Goal: Complete application form: Complete application form

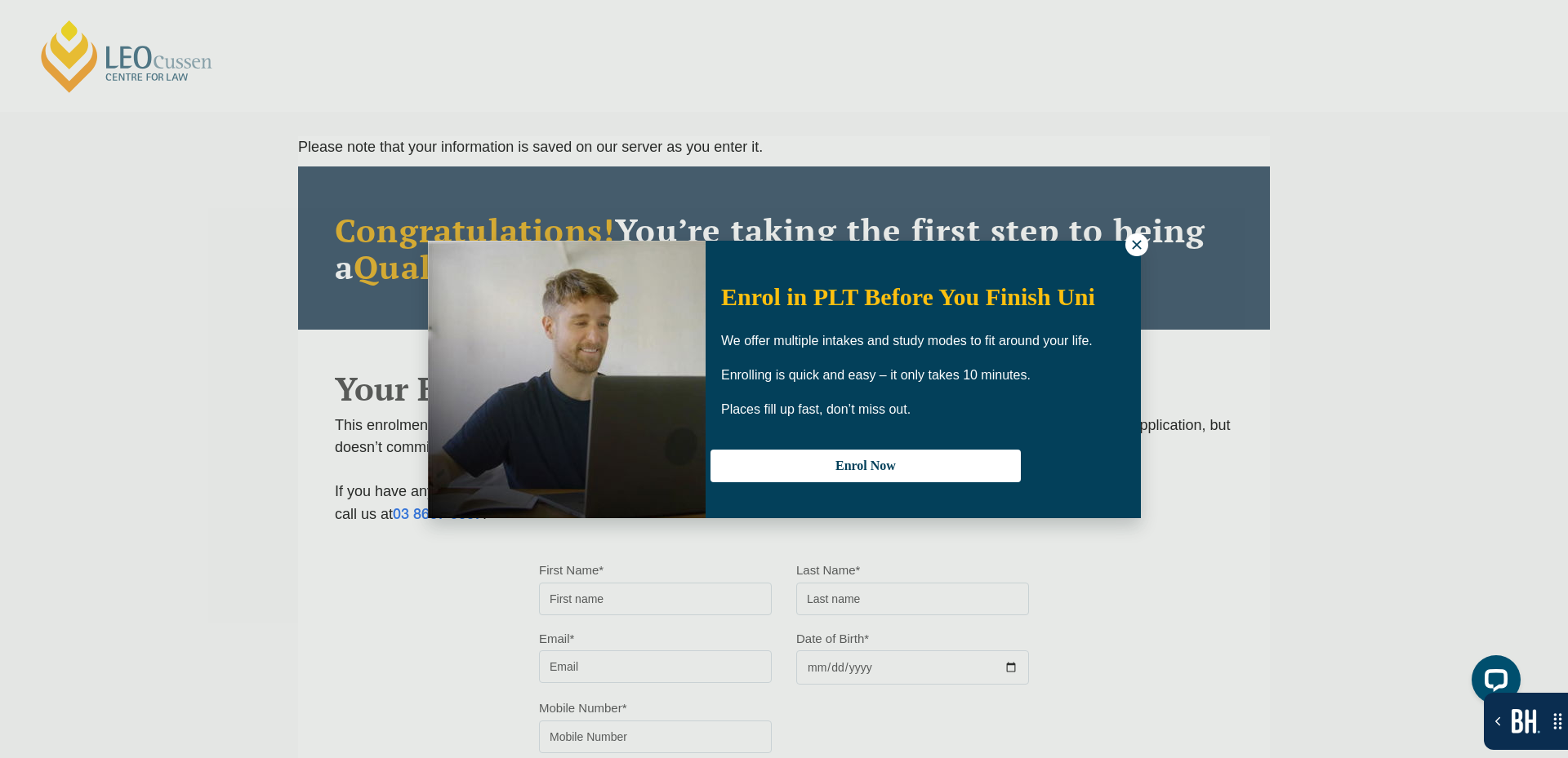
click at [1130, 247] on icon at bounding box center [1136, 245] width 15 height 15
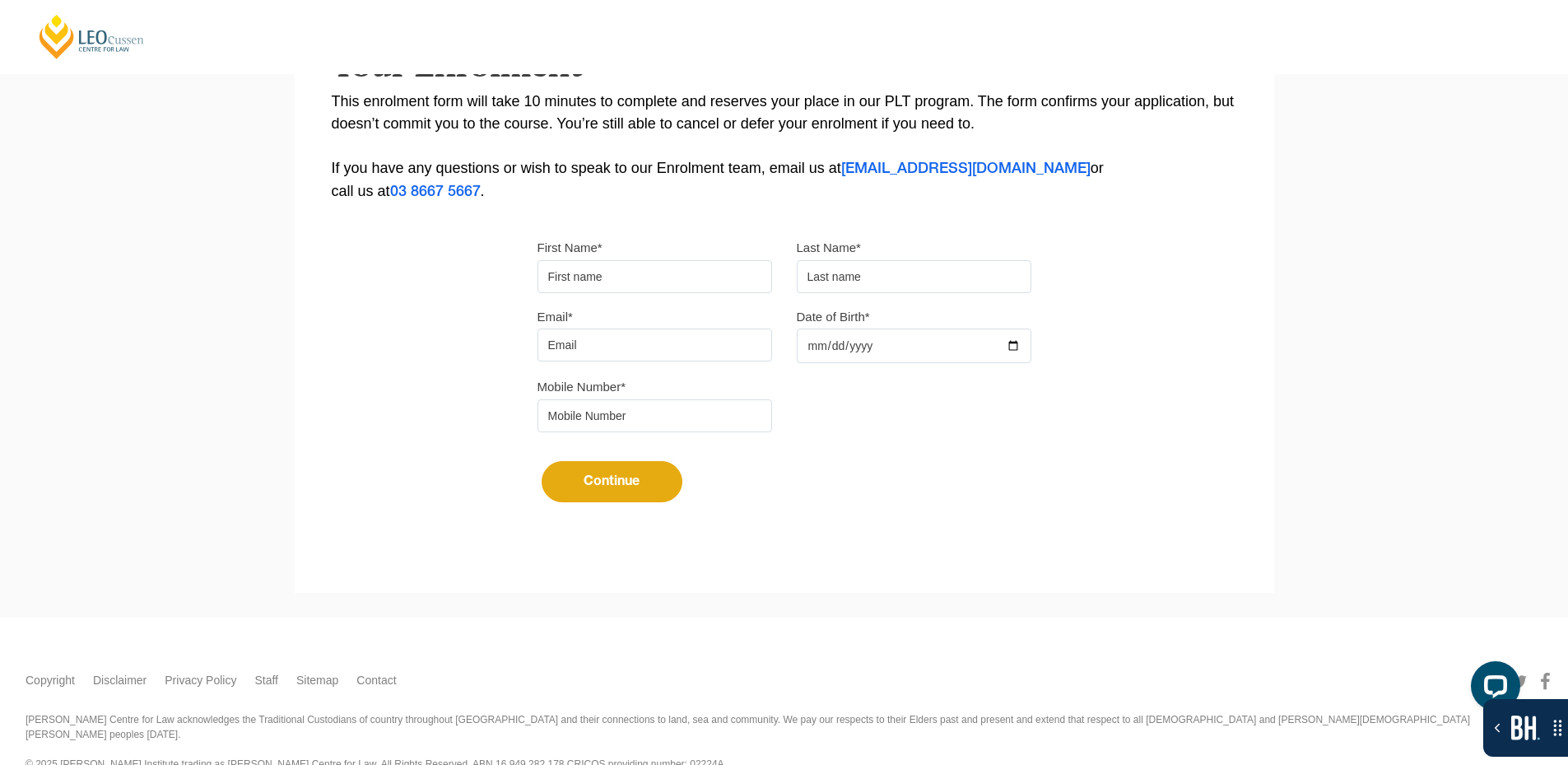
scroll to position [329, 0]
click at [593, 278] on input "First Name*" at bounding box center [654, 275] width 234 height 33
type input "Suresh"
type input "[PERSON_NAME]"
click at [671, 350] on input "Email*" at bounding box center [654, 343] width 234 height 33
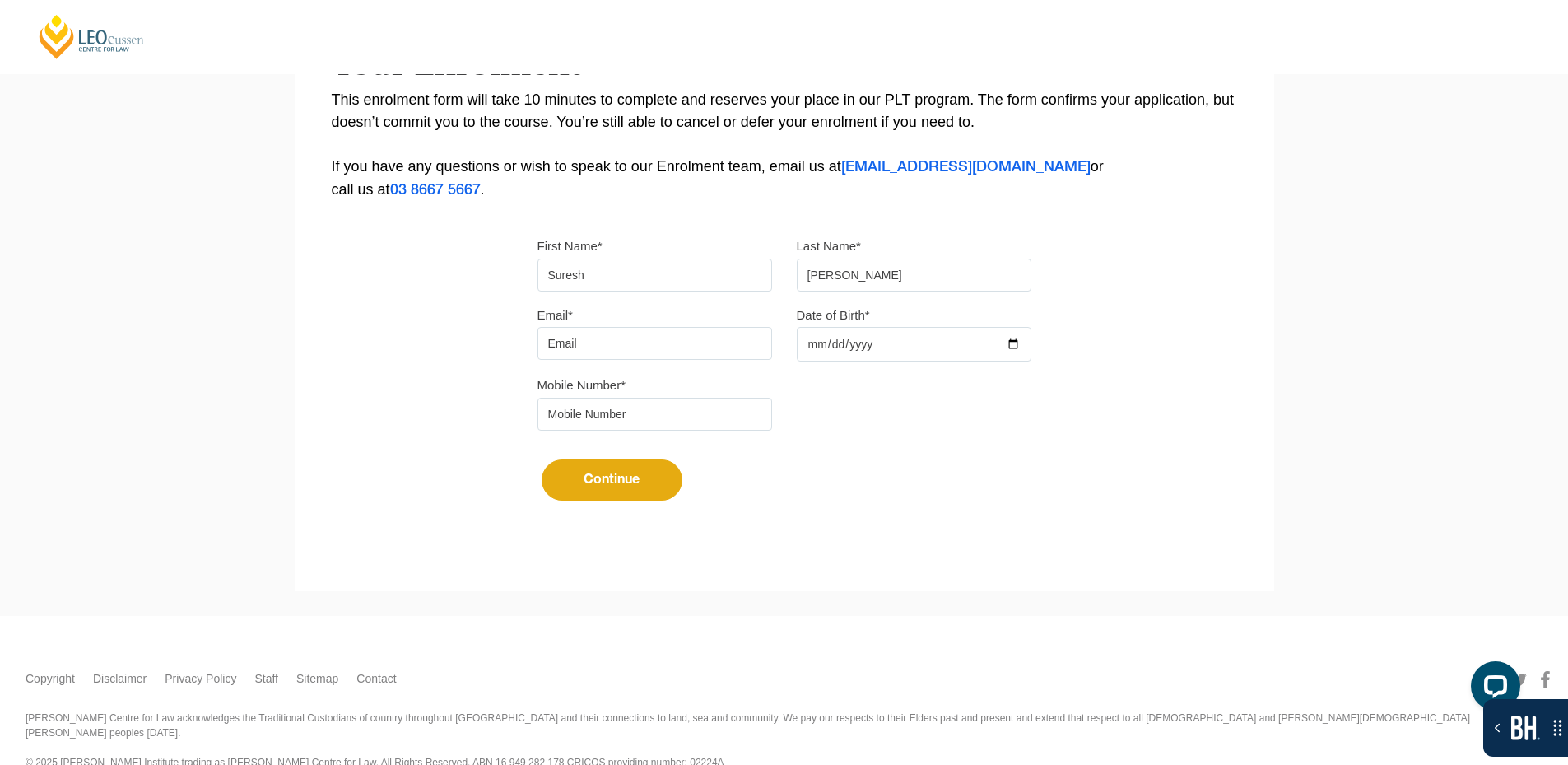
type input "[EMAIL_ADDRESS][DOMAIN_NAME]"
click at [1015, 344] on div at bounding box center [914, 343] width 234 height 34
click at [1023, 343] on input "Date of Birth*" at bounding box center [914, 343] width 234 height 34
click at [1020, 343] on input "Date of Birth*" at bounding box center [914, 343] width 234 height 34
type input "[DATE]"
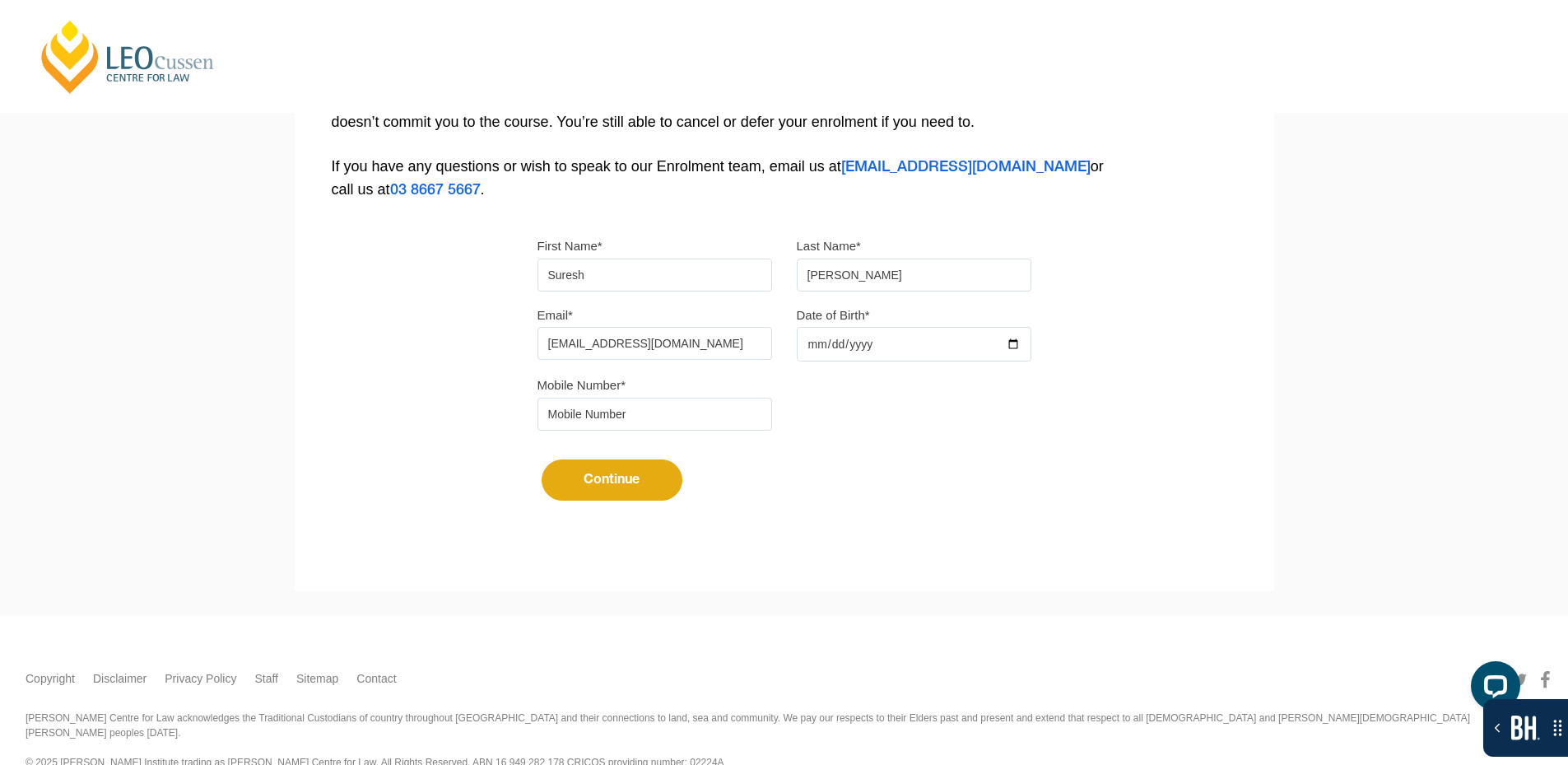
click at [658, 423] on input "tel" at bounding box center [654, 415] width 234 height 33
type input "9724790448"
click at [635, 467] on button "Continue" at bounding box center [612, 480] width 140 height 41
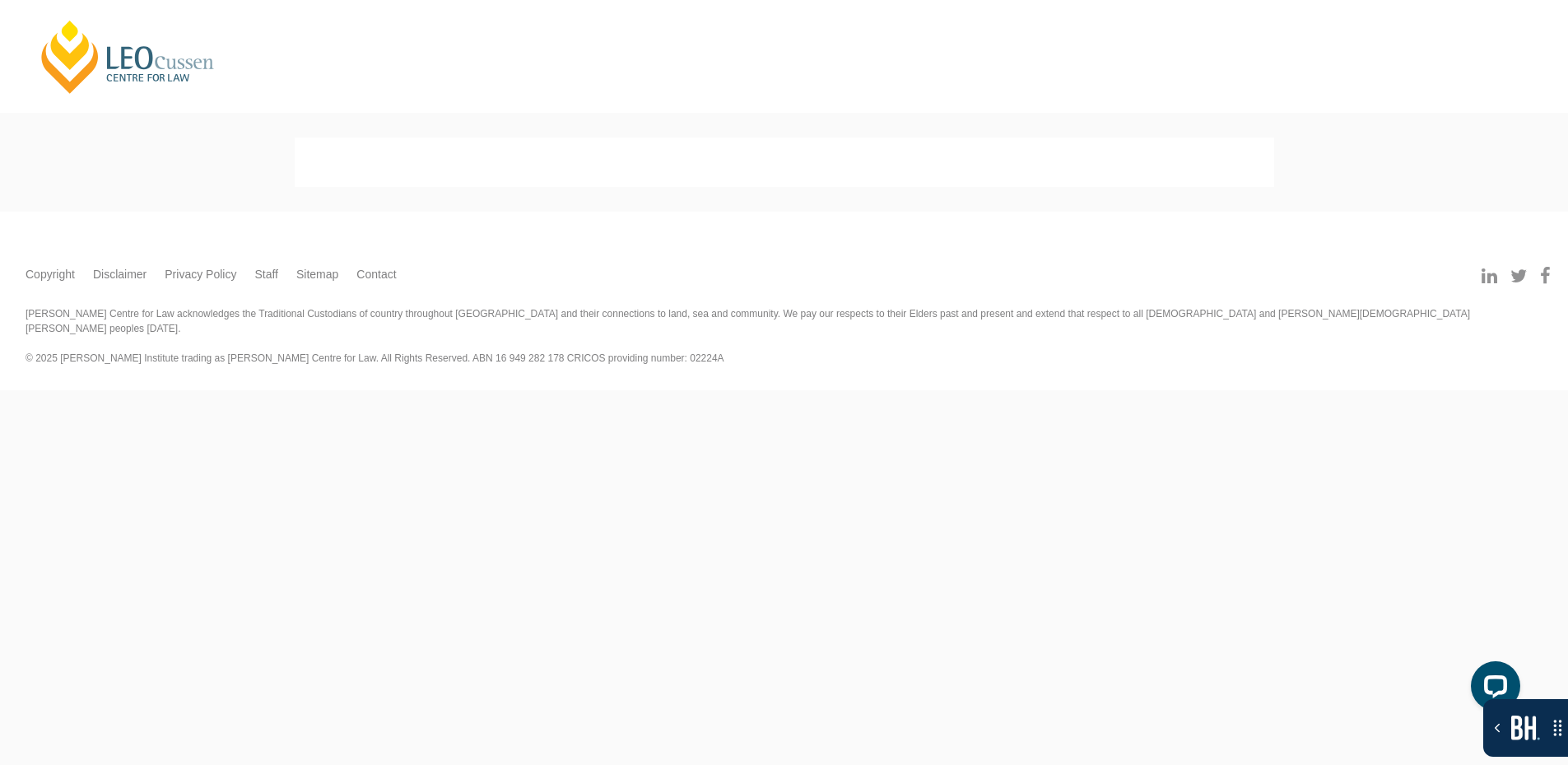
scroll to position [0, 0]
select select
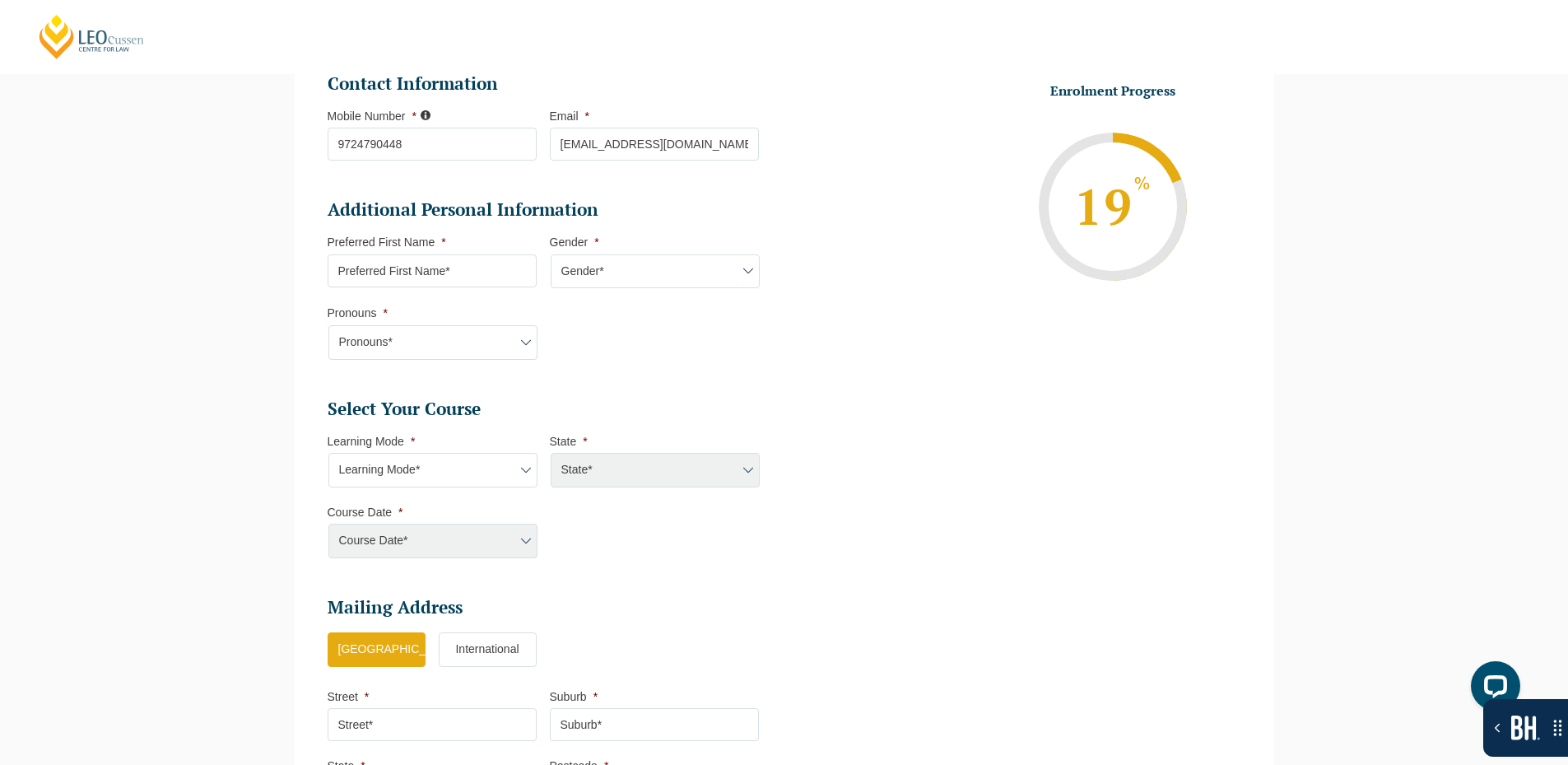
scroll to position [472, 0]
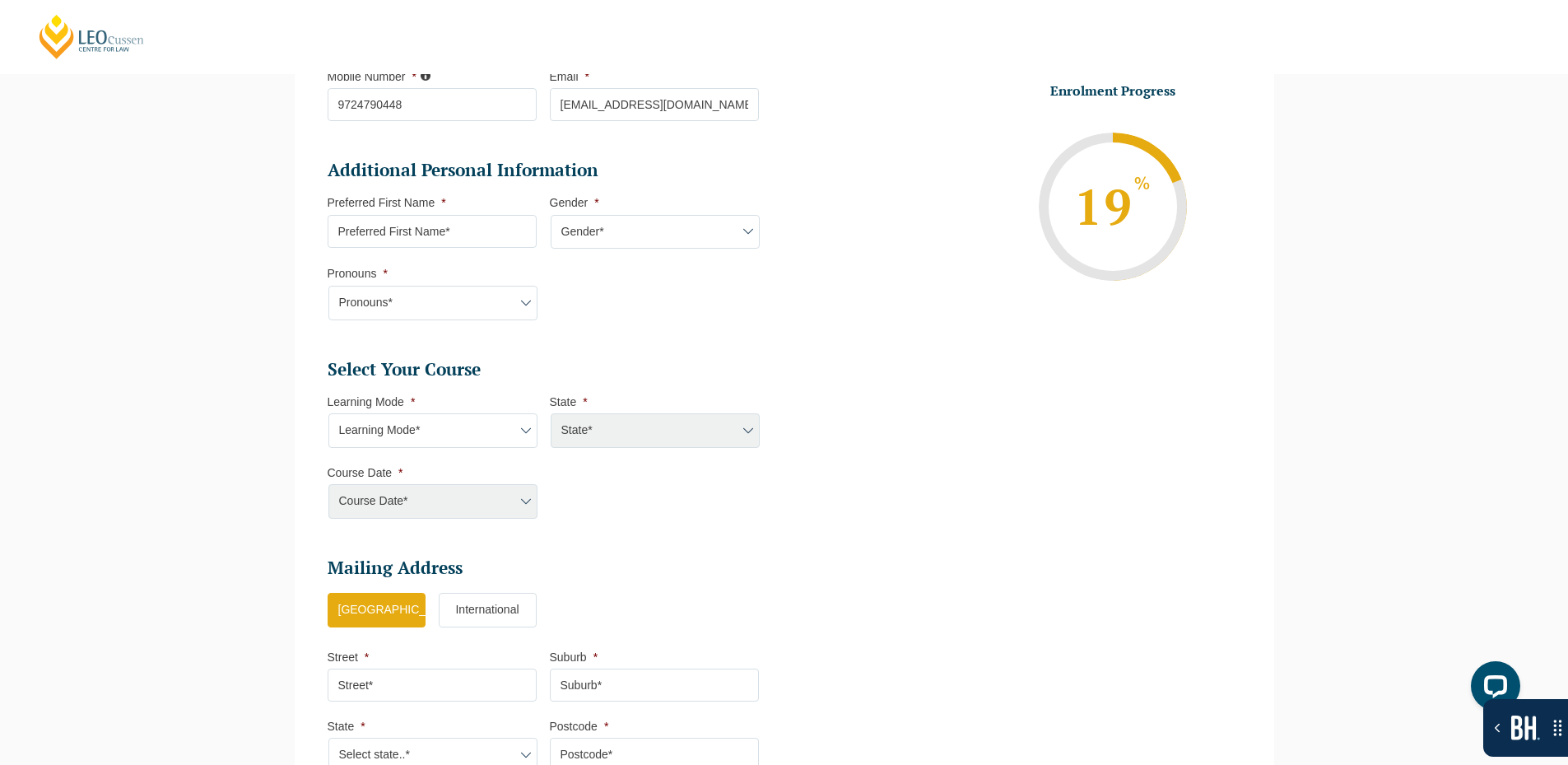
click at [453, 436] on select "Learning Mode* Online Full Time Learning Online Part Time Learning Blended Full…" at bounding box center [433, 430] width 209 height 34
select select "Online Part Time Learning"
click at [328, 414] on select "Learning Mode* Online Full Time Learning Online Part Time Learning Blended Full…" at bounding box center [433, 430] width 209 height 34
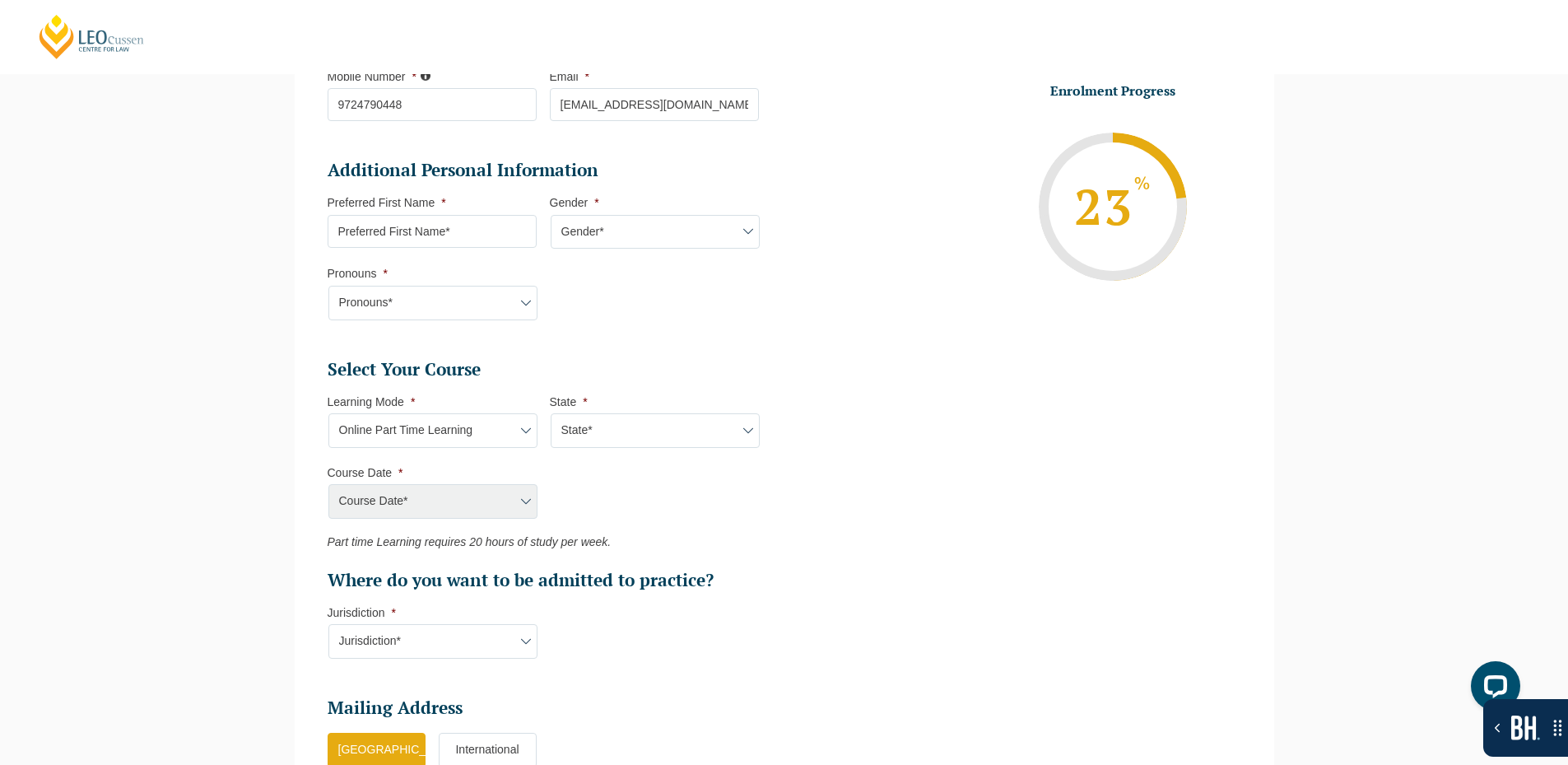
click at [577, 436] on select "State* National ([GEOGRAPHIC_DATA]/[GEOGRAPHIC_DATA], [GEOGRAPHIC_DATA], [GEOGR…" at bounding box center [655, 430] width 209 height 34
select select "National ([GEOGRAPHIC_DATA]/[GEOGRAPHIC_DATA], [GEOGRAPHIC_DATA], [GEOGRAPHIC_D…"
click at [550, 414] on select "State* National ([GEOGRAPHIC_DATA]/[GEOGRAPHIC_DATA], [GEOGRAPHIC_DATA], [GEOGR…" at bounding box center [655, 430] width 209 height 34
click at [436, 496] on select "Course Date* [DATE] ([DATE] to [DATE]) [DATE] ([DATE] to [DATE]) [DATE] ([DATE]…" at bounding box center [433, 501] width 209 height 34
select select "[DATE] ([DATE] to [DATE])"
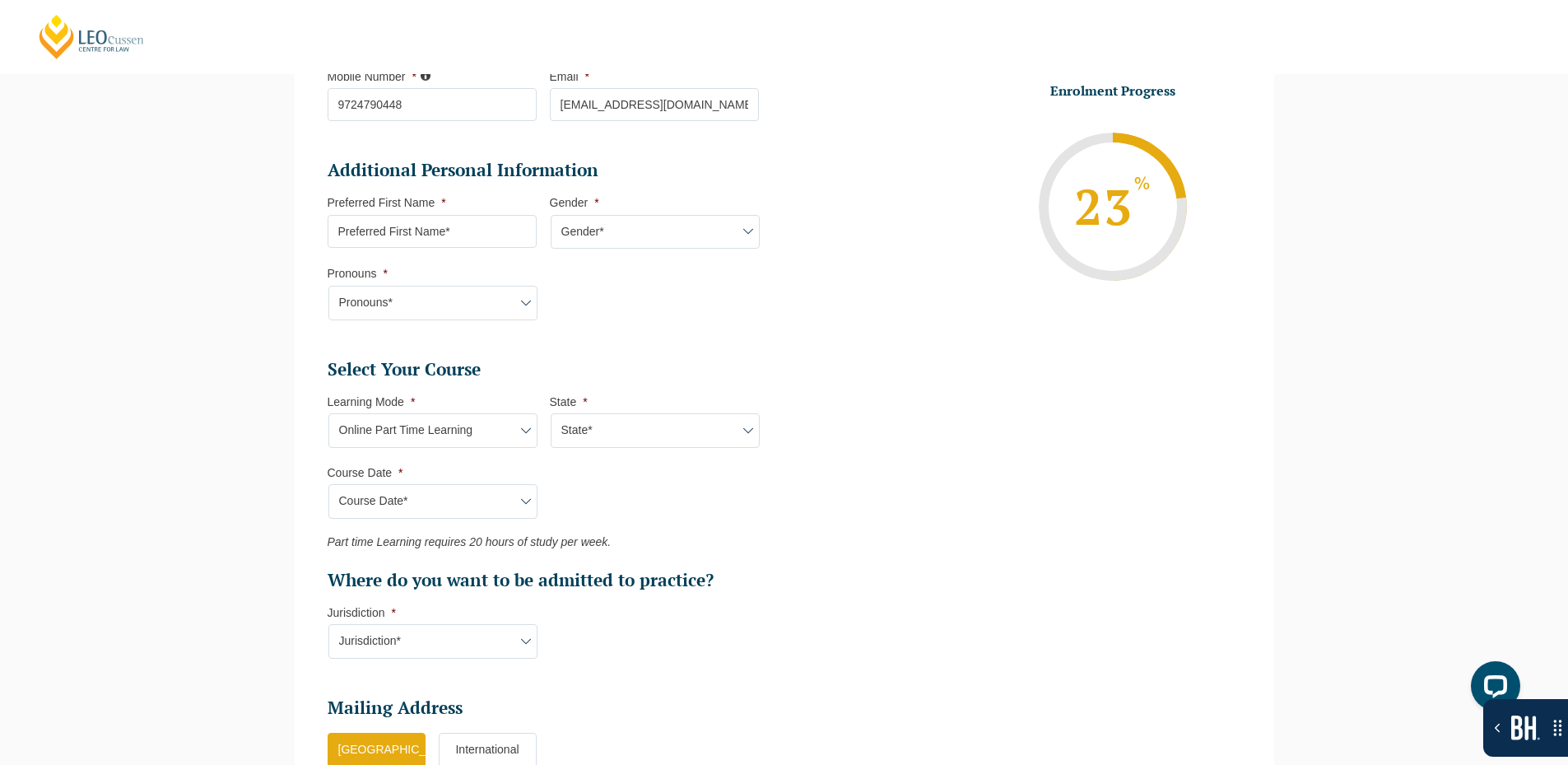
click at [328, 484] on select "Course Date* [DATE] ([DATE] to [DATE]) [DATE] ([DATE] to [DATE]) [DATE] ([DATE]…" at bounding box center [433, 501] width 209 height 34
type input "Intake [DATE] PT"
type input "Practical Legal Training (NAT)"
select select
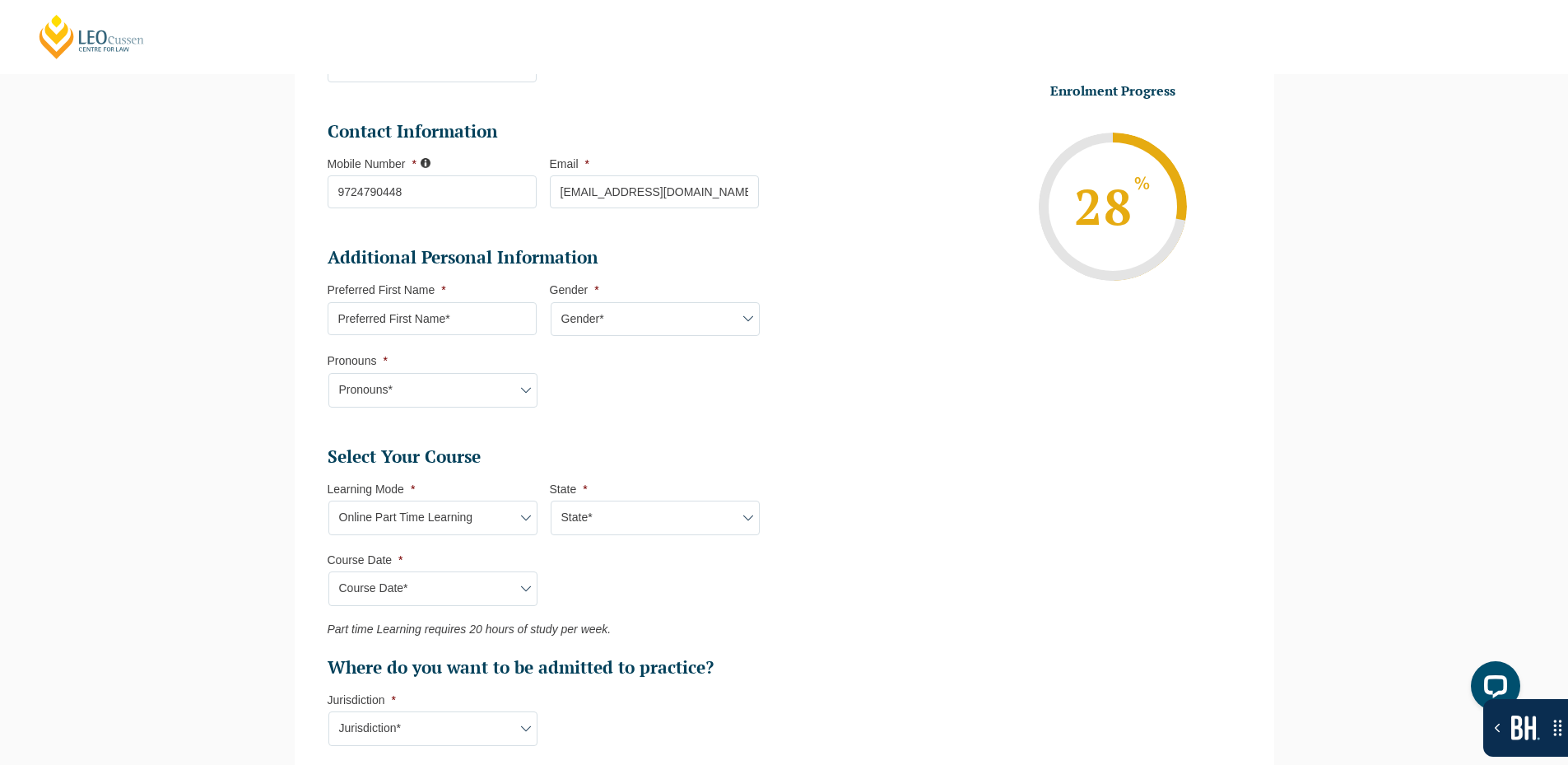
scroll to position [390, 0]
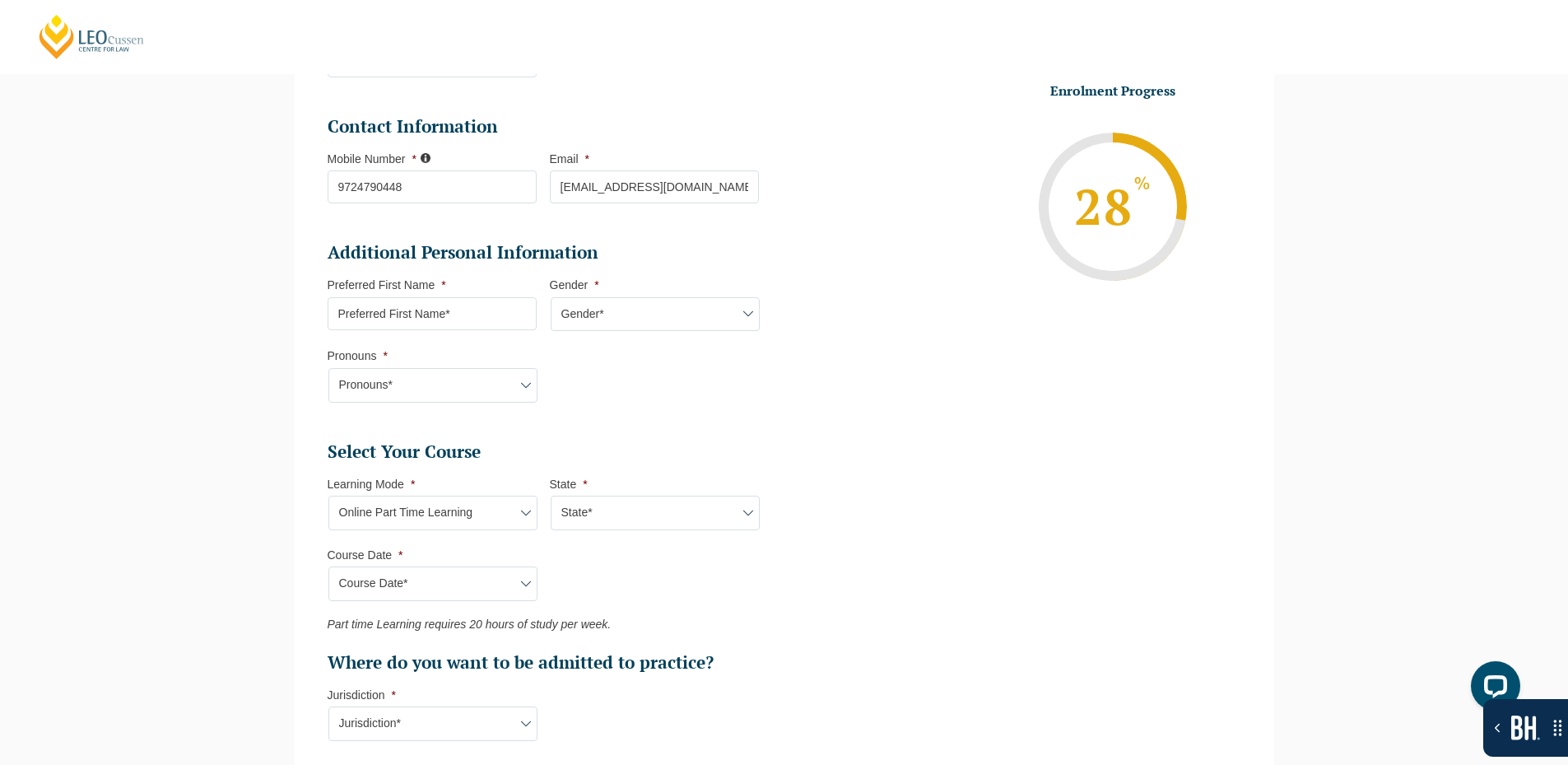
click at [421, 298] on input "Preferred First Name *" at bounding box center [432, 314] width 209 height 33
type input "dsf"
drag, startPoint x: 570, startPoint y: 311, endPoint x: 572, endPoint y: 328, distance: 17.1
click at [570, 311] on select "Gender* [DEMOGRAPHIC_DATA] [DEMOGRAPHIC_DATA] [DEMOGRAPHIC_DATA] [DEMOGRAPHIC_D…" at bounding box center [655, 314] width 209 height 34
select select "[DEMOGRAPHIC_DATA]"
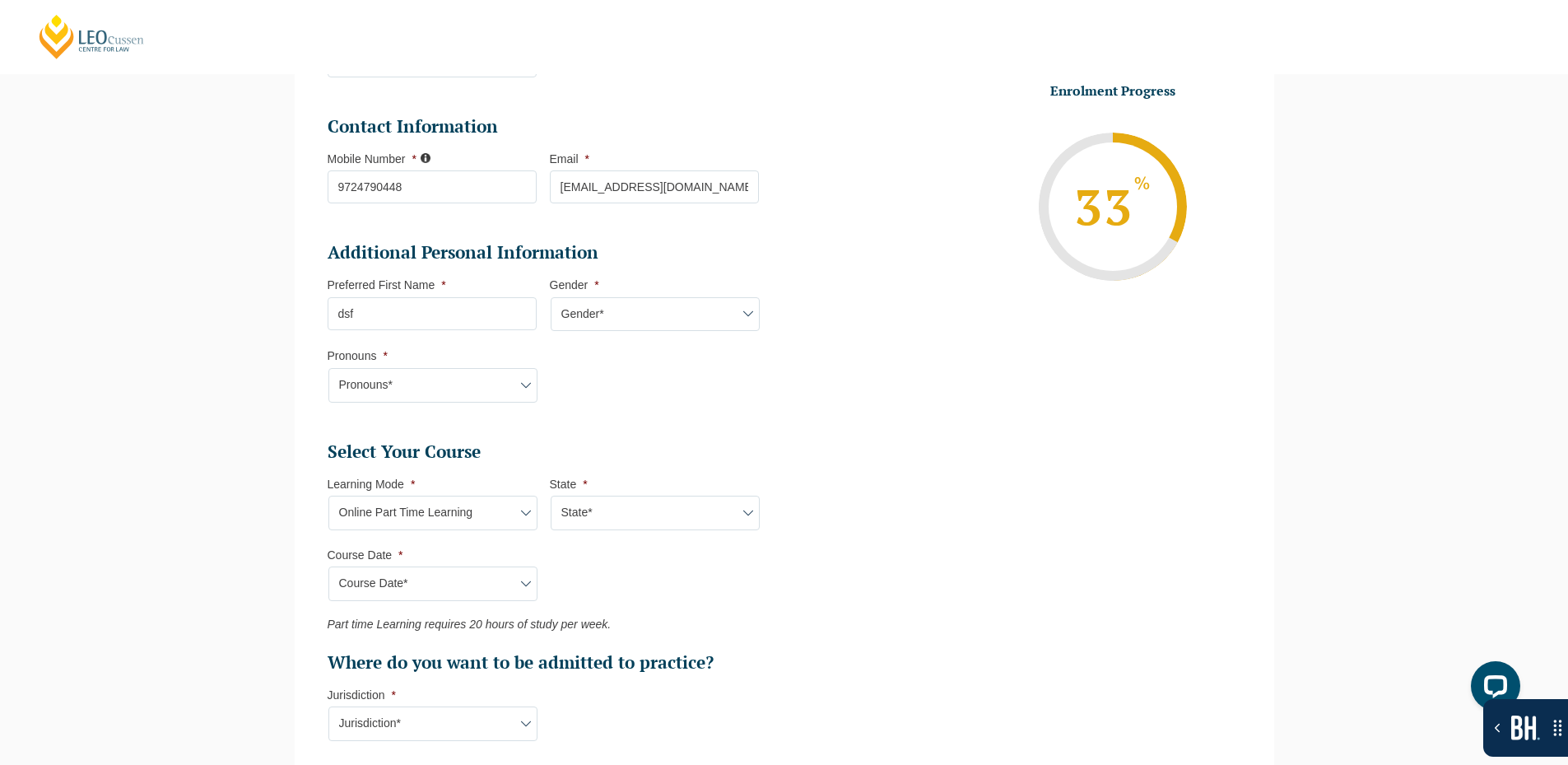
click at [550, 298] on select "Gender* [DEMOGRAPHIC_DATA] [DEMOGRAPHIC_DATA] [DEMOGRAPHIC_DATA] [DEMOGRAPHIC_D…" at bounding box center [655, 314] width 209 height 34
click at [458, 381] on select "Pronouns* She/Her/Hers He/Him/His They/Them/Theirs Other Prefer not to disclose" at bounding box center [433, 385] width 209 height 34
select select "She/Her/Hers"
click at [328, 368] on select "Pronouns* She/Her/Hers He/Him/His They/Them/Theirs Other Prefer not to disclose" at bounding box center [433, 385] width 209 height 34
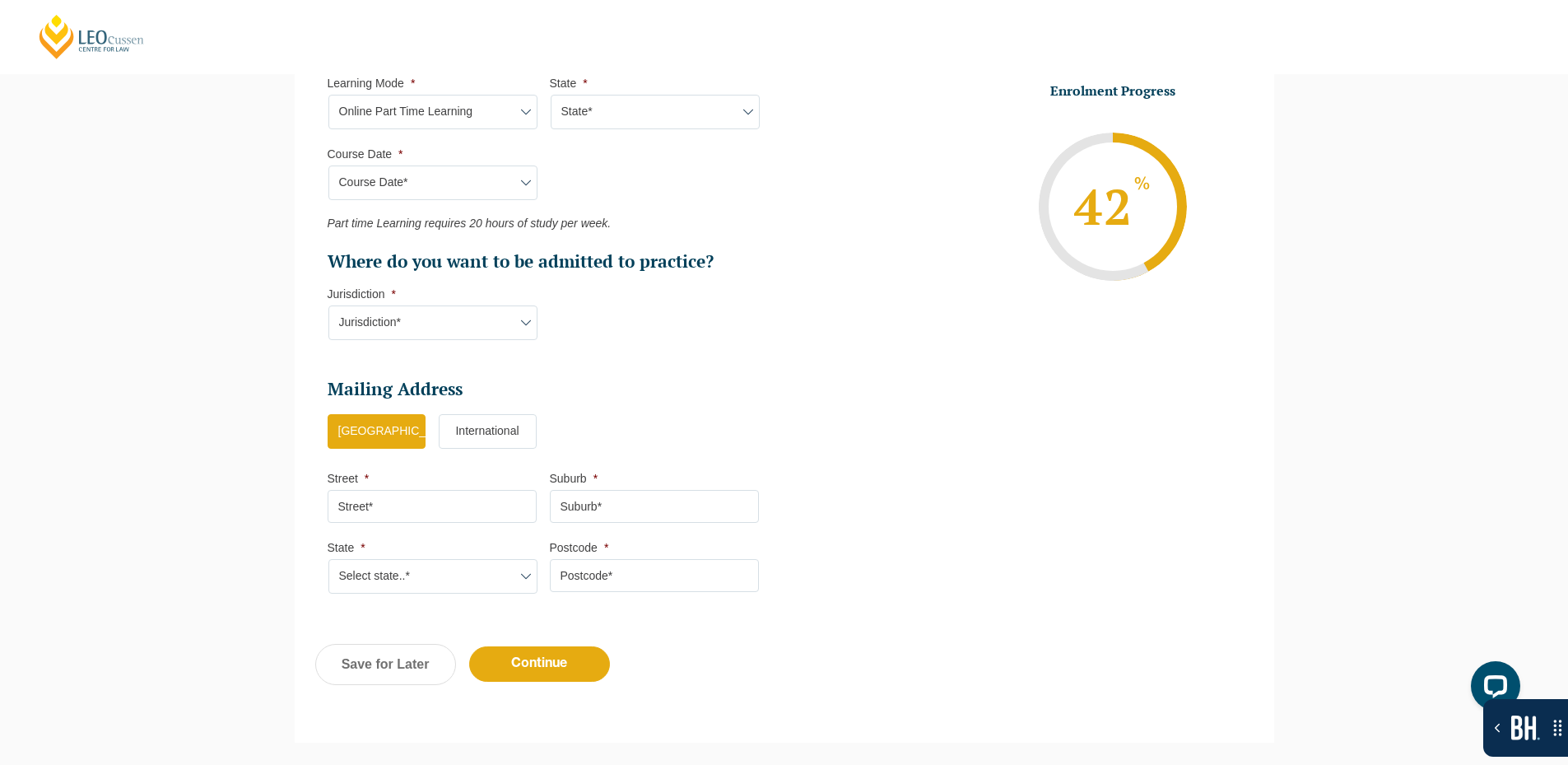
scroll to position [801, 0]
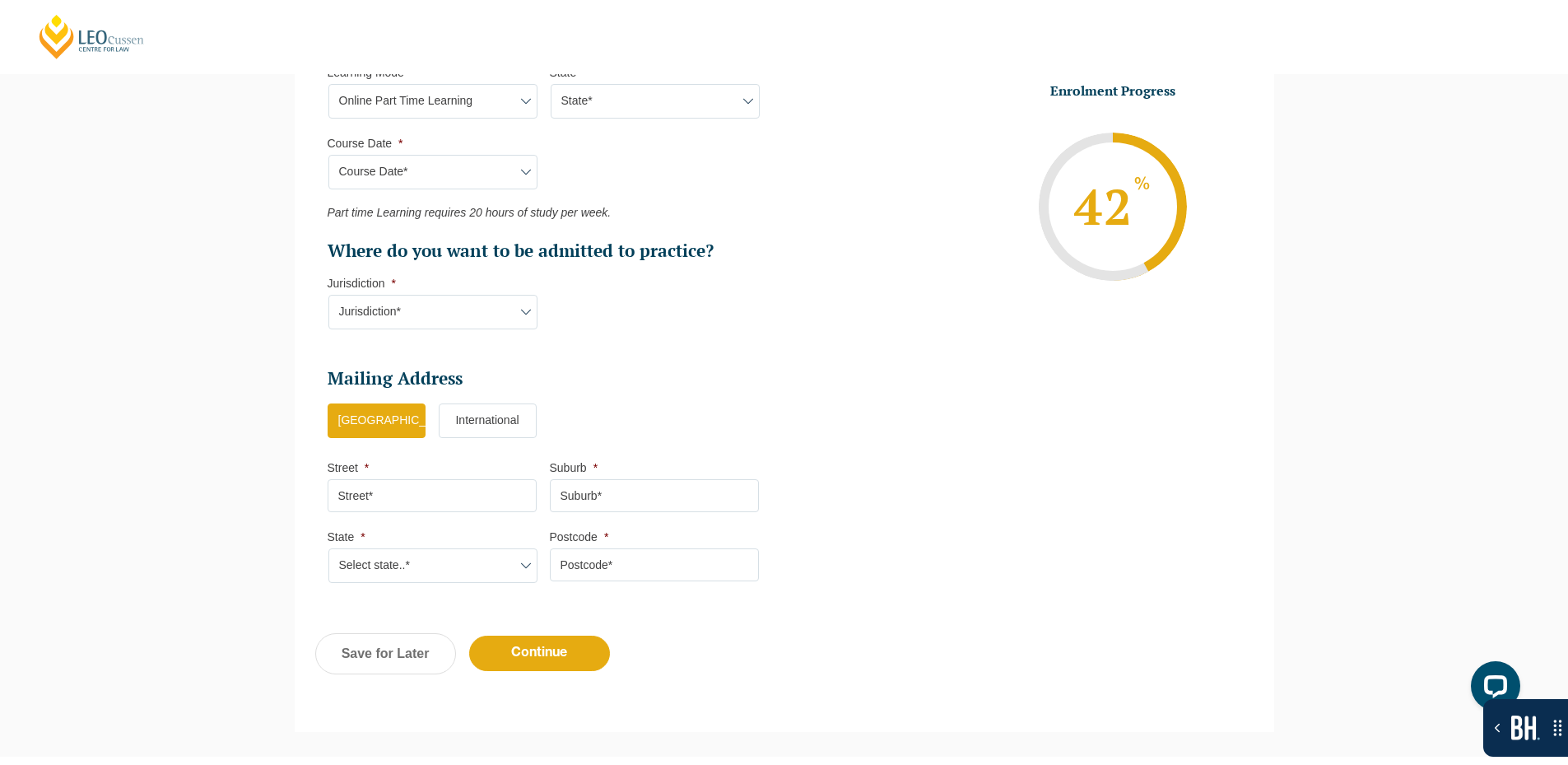
click at [445, 321] on select "Jurisdiction* VIC [GEOGRAPHIC_DATA]/[GEOGRAPHIC_DATA] SA [GEOGRAPHIC_DATA] [GEO…" at bounding box center [433, 312] width 209 height 34
select select "VIC"
click at [328, 295] on select "Jurisdiction* VIC [GEOGRAPHIC_DATA]/[GEOGRAPHIC_DATA] SA [GEOGRAPHIC_DATA] [GEO…" at bounding box center [433, 312] width 209 height 34
click at [437, 496] on input "Street *" at bounding box center [432, 496] width 209 height 33
type input "301, [PERSON_NAME] Marvel"
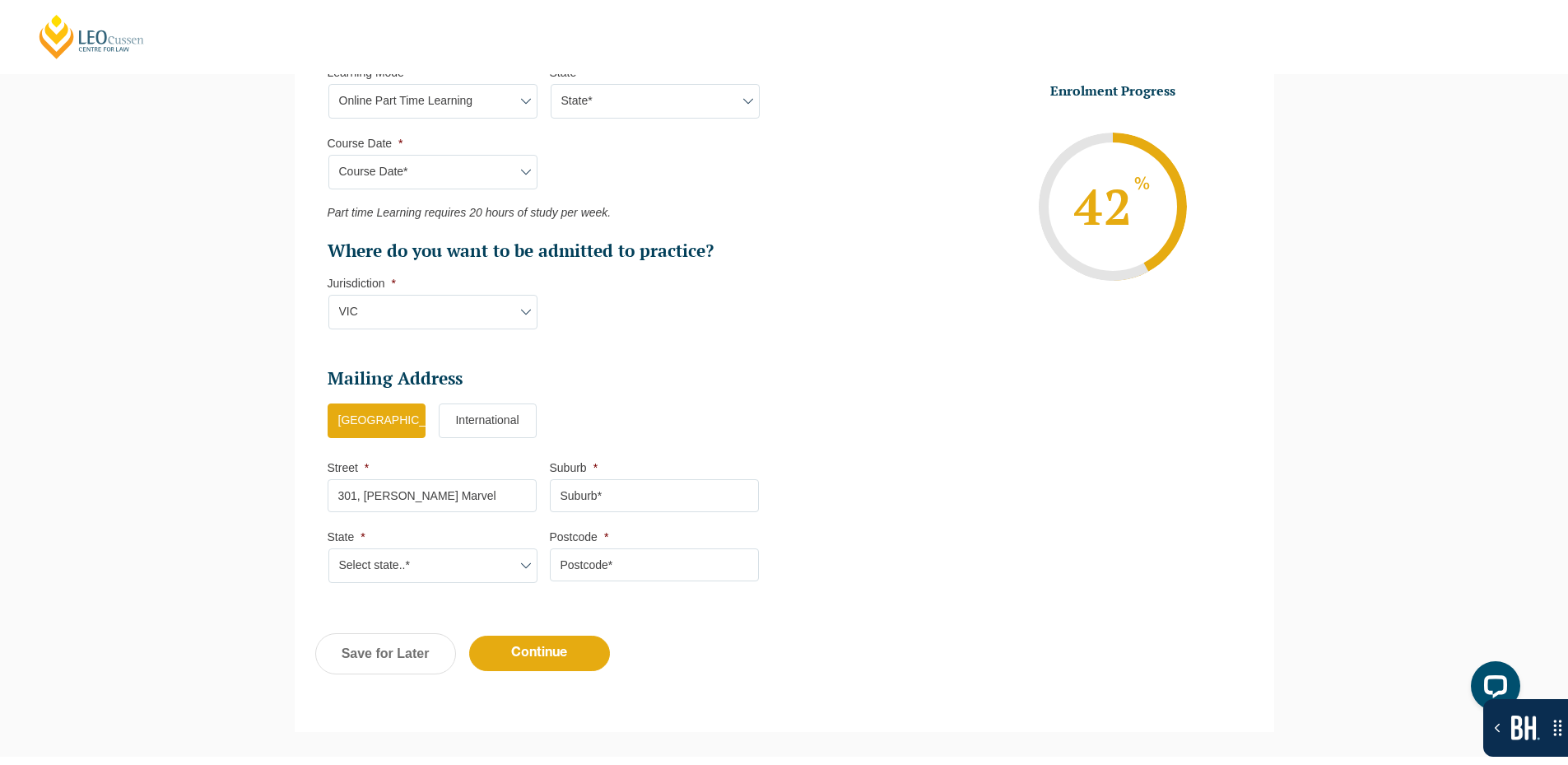
type input "Vadodara"
type input "390009"
drag, startPoint x: 535, startPoint y: 660, endPoint x: 500, endPoint y: 631, distance: 45.5
click at [534, 660] on input "Continue" at bounding box center [540, 653] width 140 height 35
click at [431, 567] on select "Select state..* [GEOGRAPHIC_DATA] [GEOGRAPHIC_DATA] [GEOGRAPHIC_DATA] SA [GEOGR…" at bounding box center [433, 566] width 209 height 34
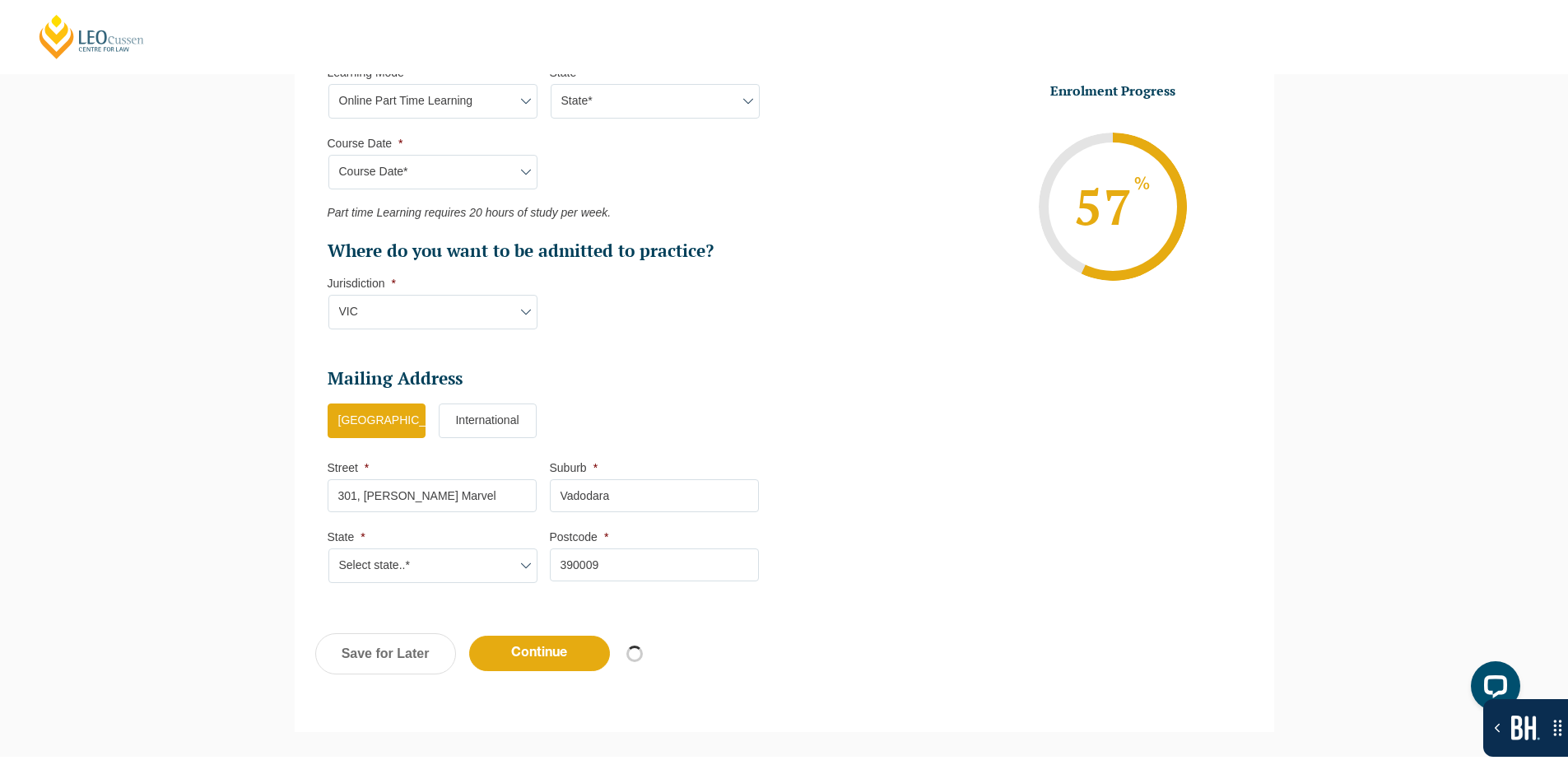
select select "VIC"
click at [328, 549] on select "Select state..* [GEOGRAPHIC_DATA] [GEOGRAPHIC_DATA] [GEOGRAPHIC_DATA] SA [GEOGR…" at bounding box center [433, 566] width 209 height 34
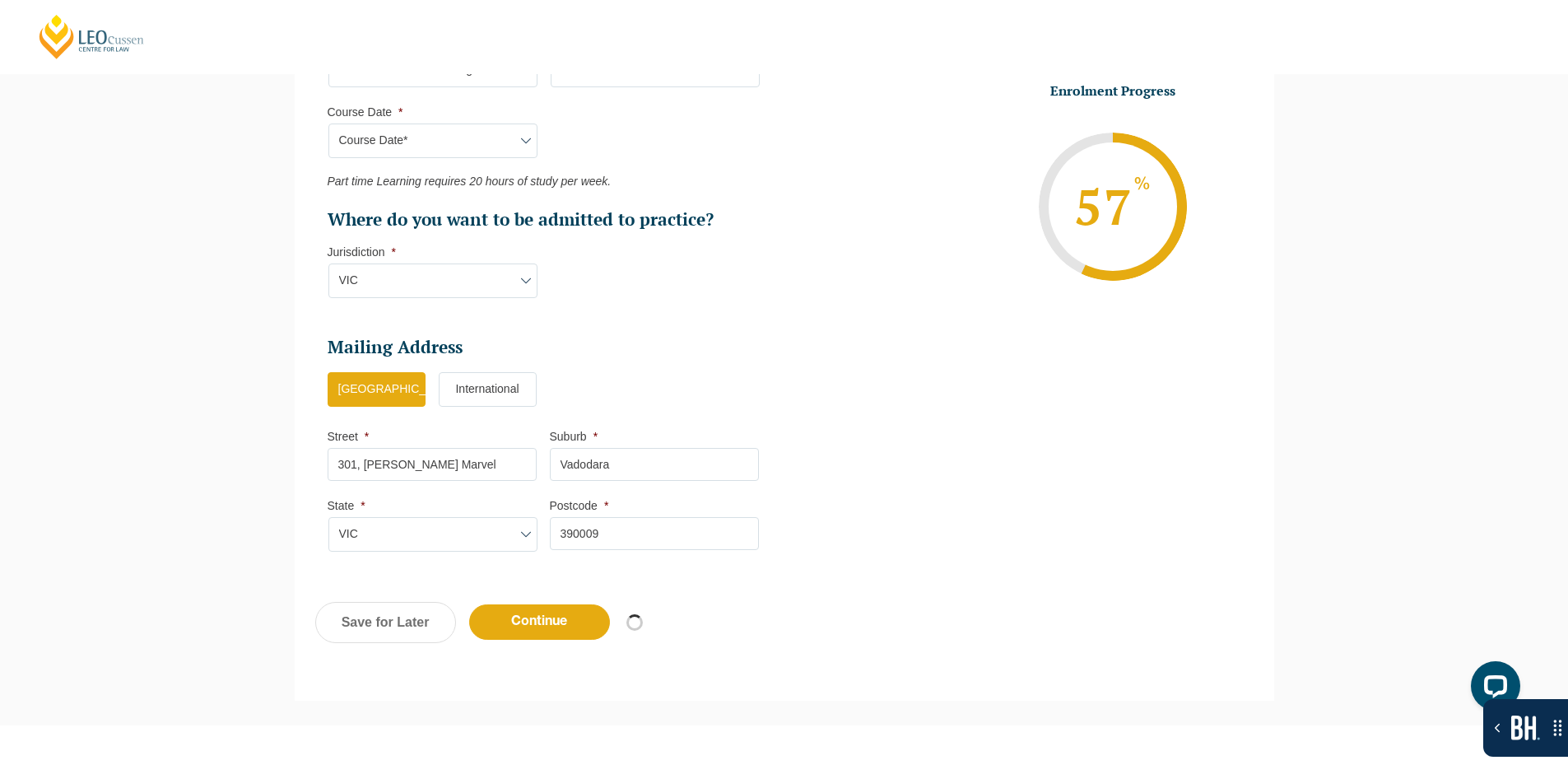
scroll to position [957, 0]
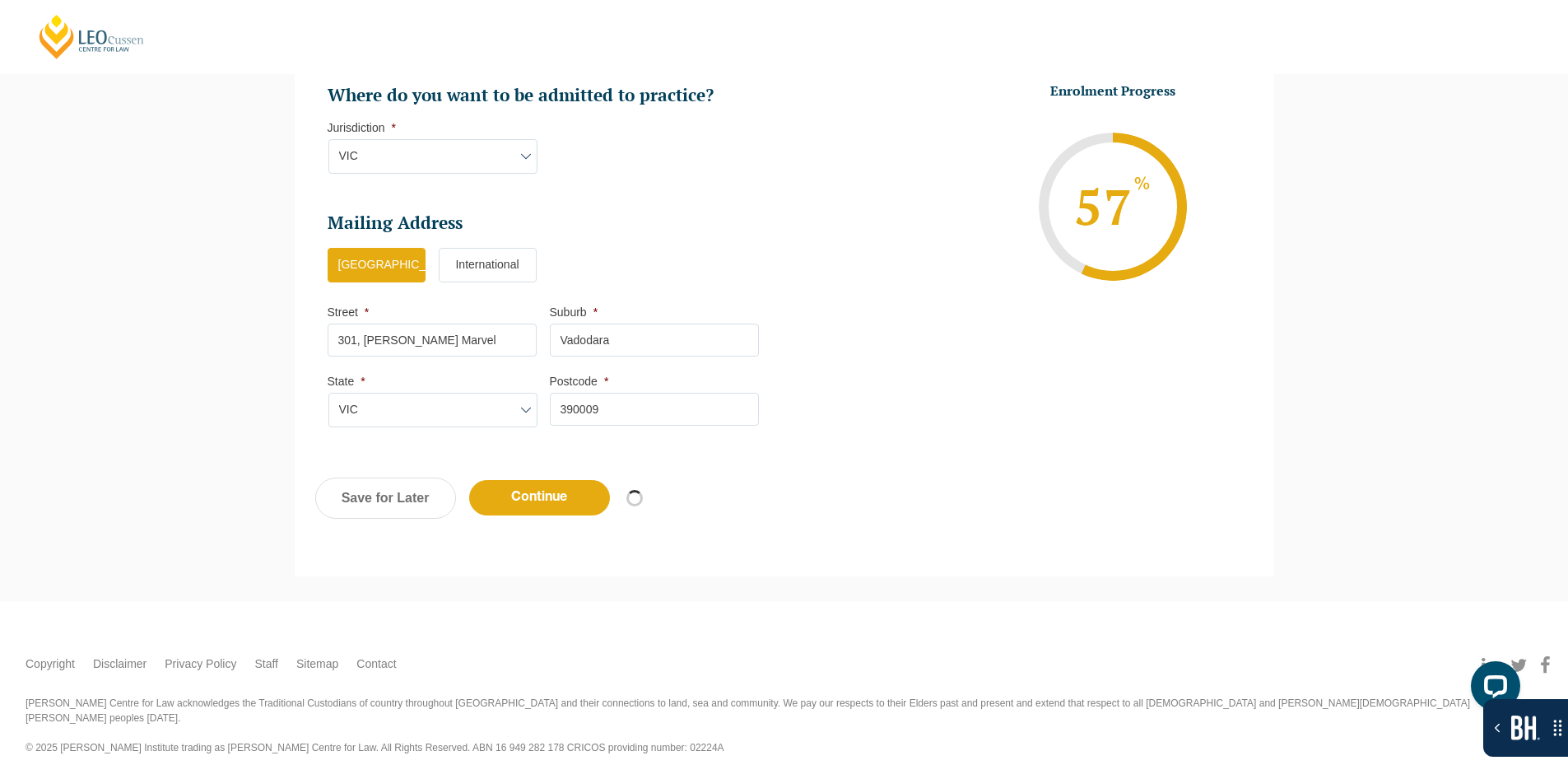
select select "Online Part Time Learning"
select select "National ([GEOGRAPHIC_DATA]/[GEOGRAPHIC_DATA], [GEOGRAPHIC_DATA], [GEOGRAPHIC_D…"
select select
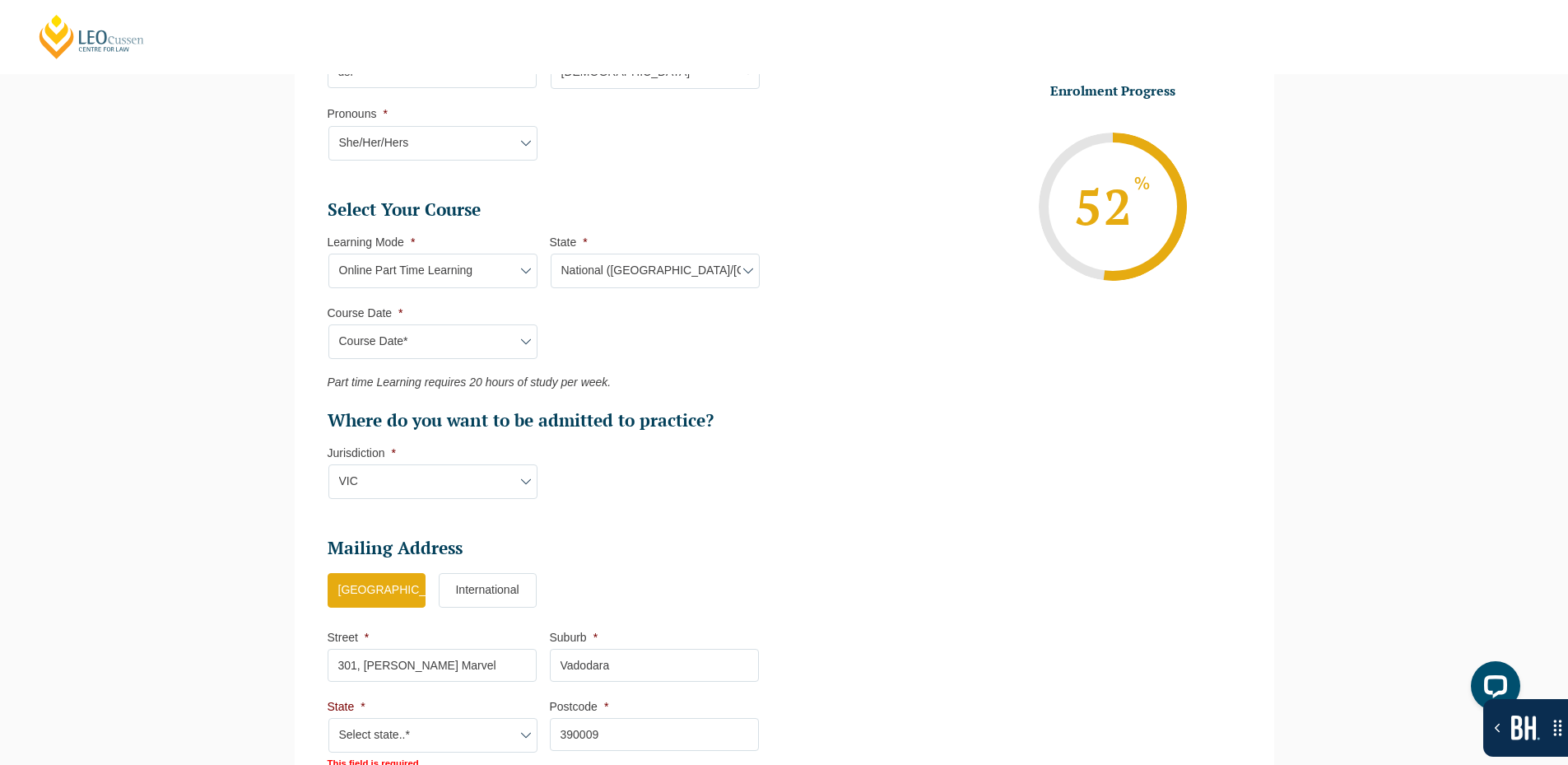
scroll to position [726, 0]
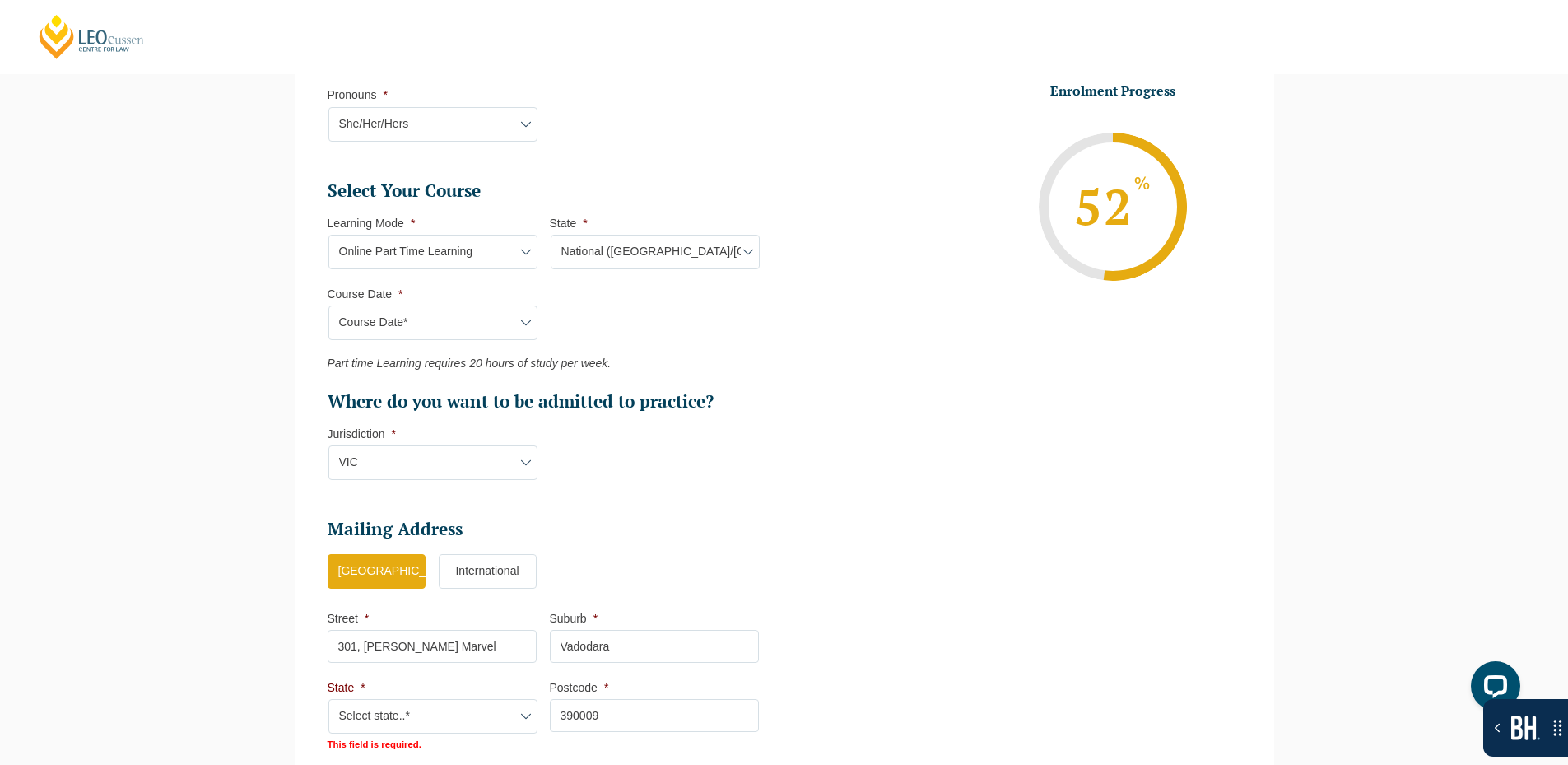
click at [435, 722] on select "Select state..* [GEOGRAPHIC_DATA] [GEOGRAPHIC_DATA] [GEOGRAPHIC_DATA] SA [GEOGR…" at bounding box center [433, 716] width 209 height 34
select select "VIC"
click at [328, 699] on select "Select state..* [GEOGRAPHIC_DATA] [GEOGRAPHIC_DATA] [GEOGRAPHIC_DATA] SA [GEOGR…" at bounding box center [433, 716] width 209 height 34
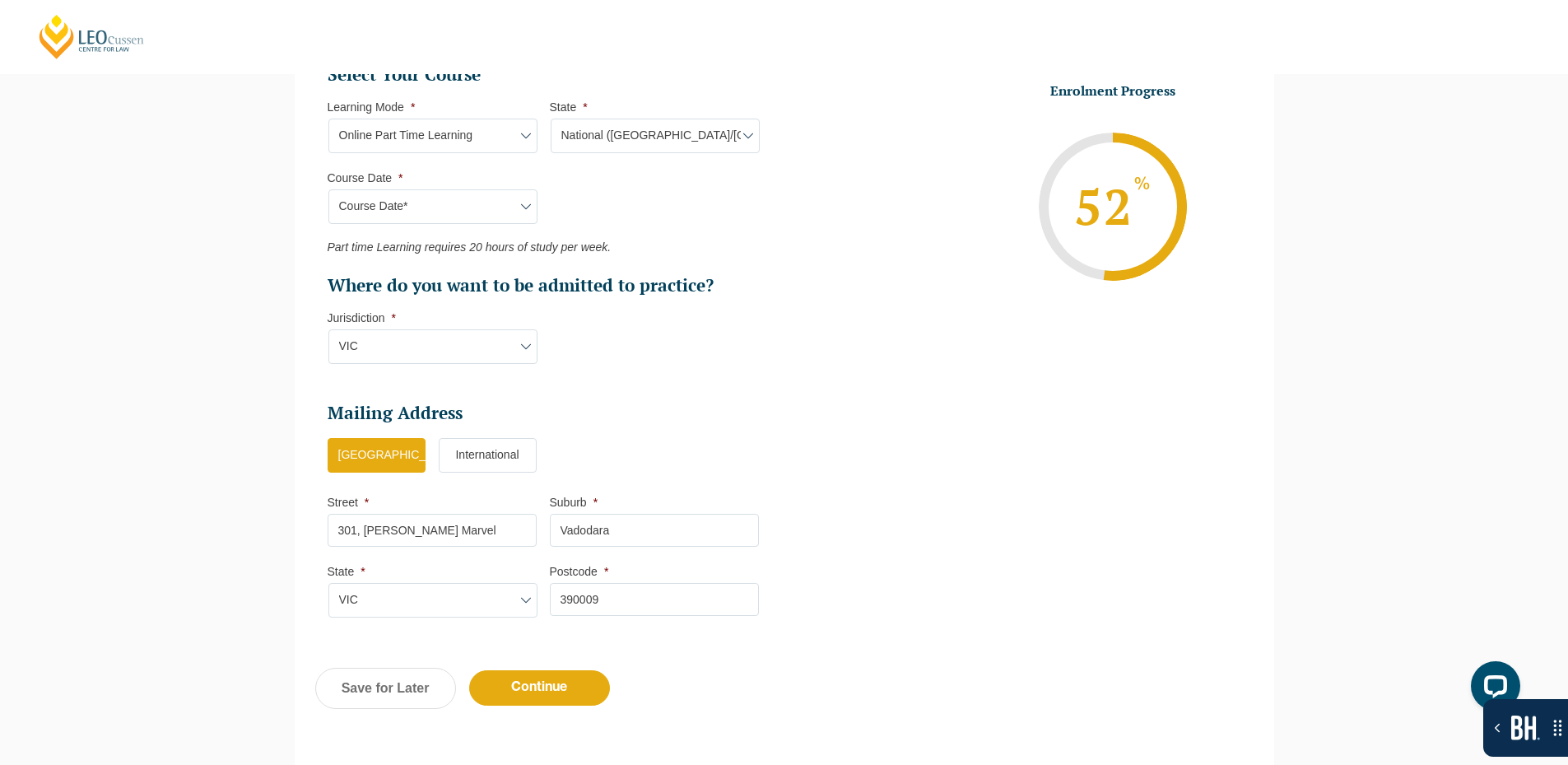
scroll to position [704, 0]
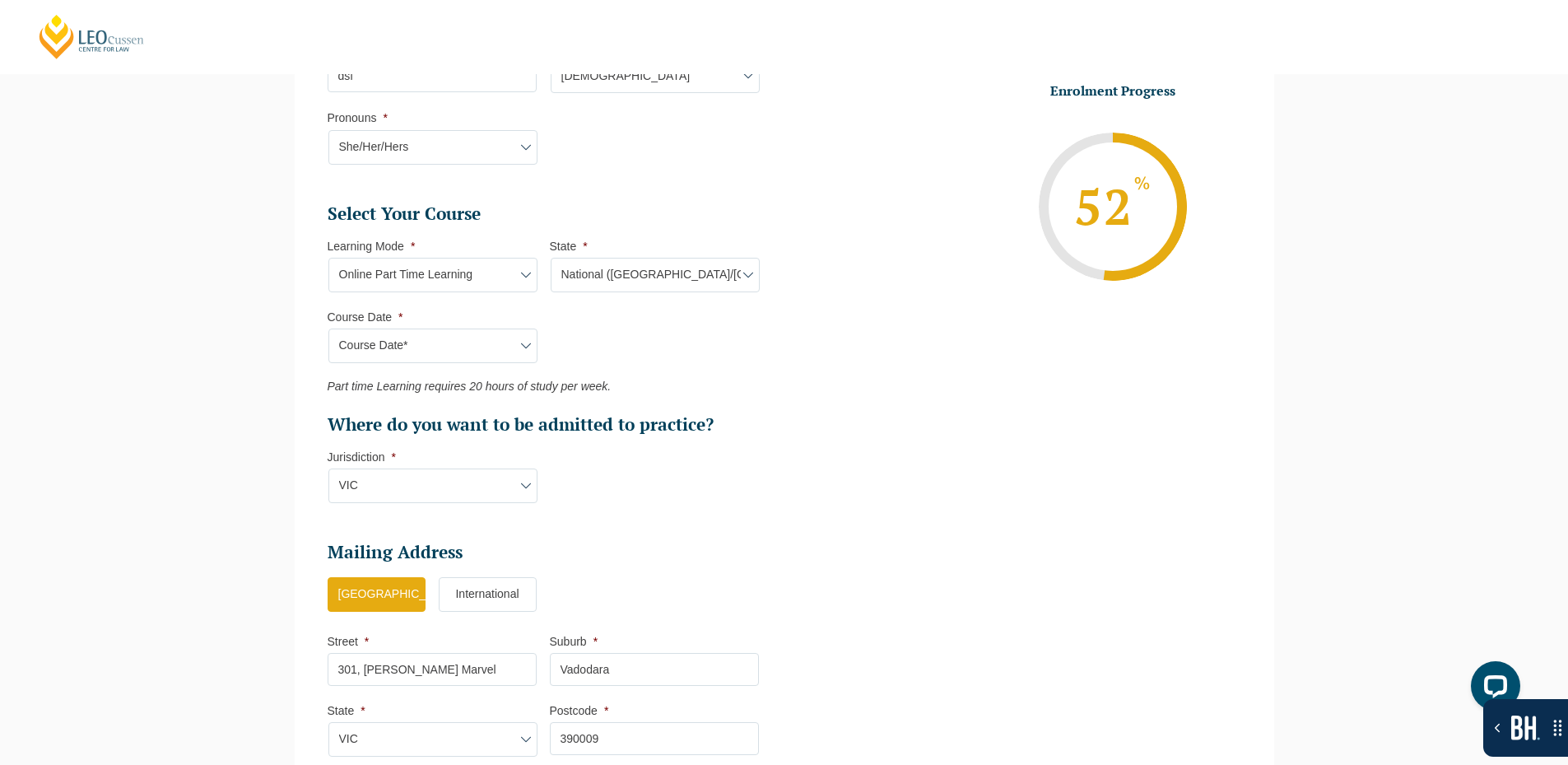
drag, startPoint x: 491, startPoint y: 337, endPoint x: 490, endPoint y: 349, distance: 12.0
click at [491, 337] on select "Course Date* [DATE] ([DATE] to [DATE]) [DATE] ([DATE] to [DATE]) [DATE] ([DATE]…" at bounding box center [433, 345] width 209 height 34
select select "[DATE] ([DATE] to [DATE])"
click at [328, 328] on select "Course Date* [DATE] ([DATE] to [DATE]) [DATE] ([DATE] to [DATE]) [DATE] ([DATE]…" at bounding box center [433, 345] width 209 height 34
select select
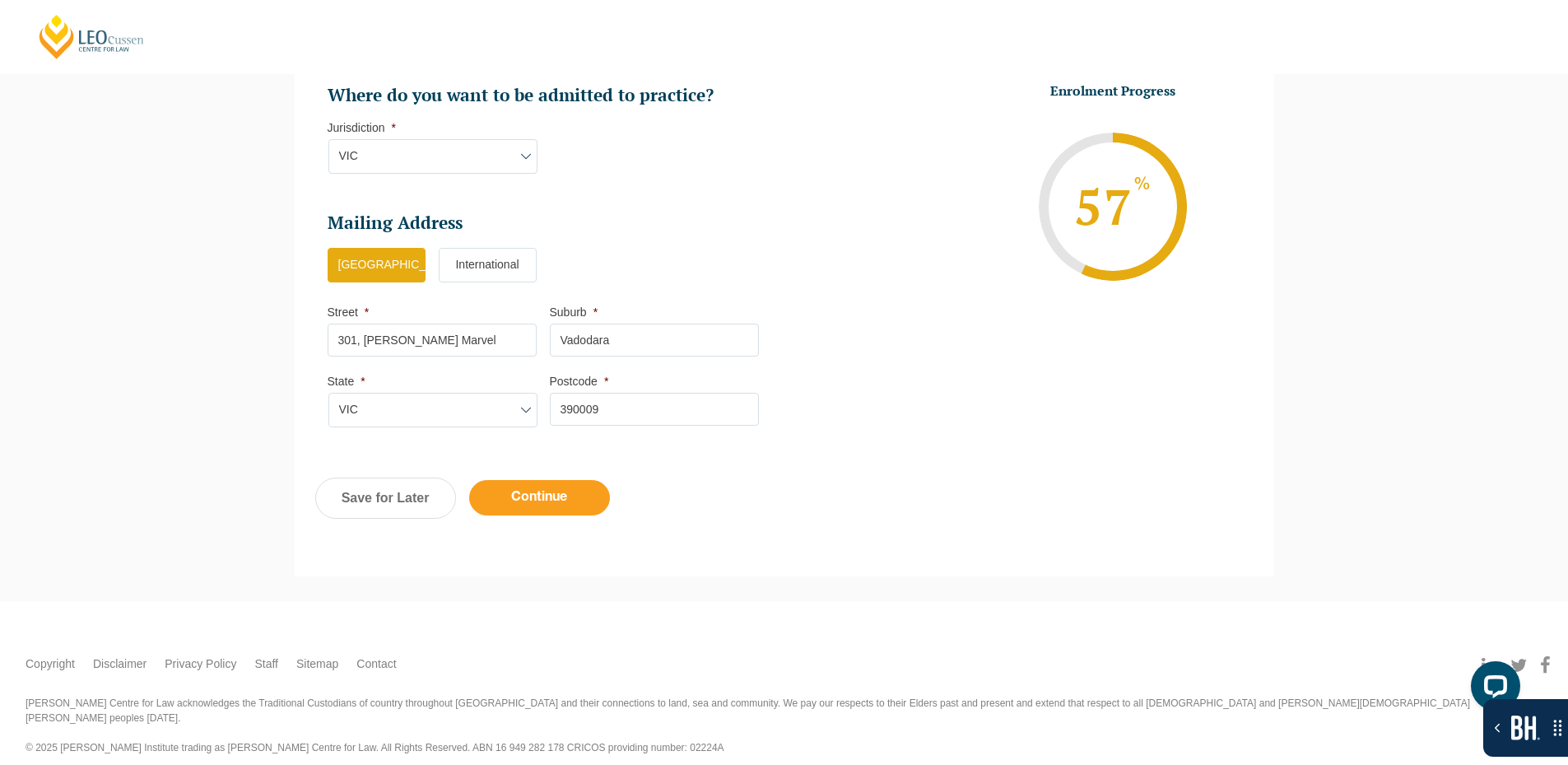
click at [538, 499] on input "Continue" at bounding box center [540, 498] width 140 height 35
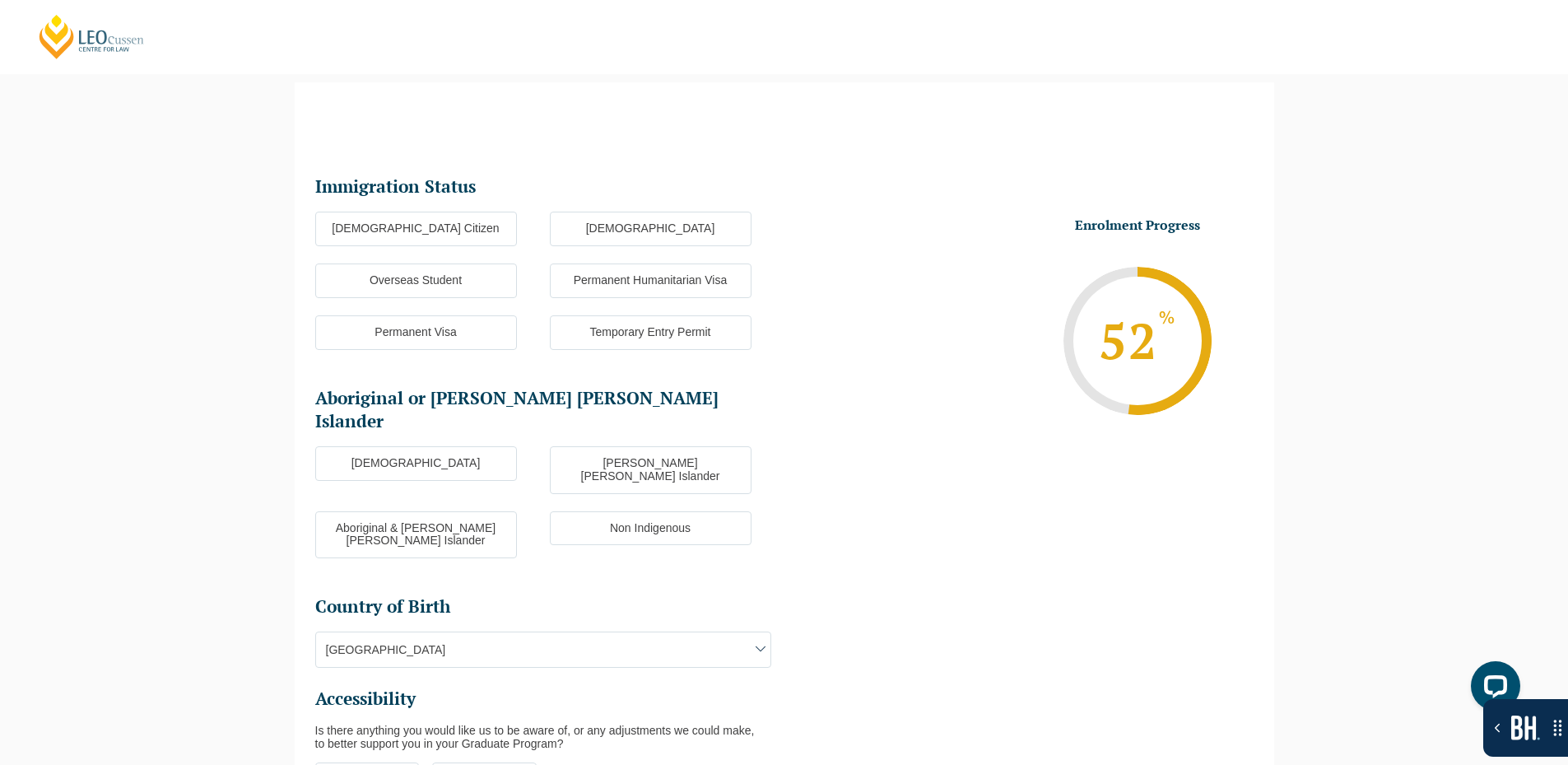
scroll to position [0, 0]
click at [415, 222] on label "[DEMOGRAPHIC_DATA] Citizen" at bounding box center [416, 228] width 202 height 34
click at [0, 0] on input "[DEMOGRAPHIC_DATA] Citizen" at bounding box center [0, 0] width 0 height 0
click at [443, 446] on label "[DEMOGRAPHIC_DATA]" at bounding box center [416, 463] width 202 height 34
click at [0, 0] on input "[DEMOGRAPHIC_DATA]" at bounding box center [0, 0] width 0 height 0
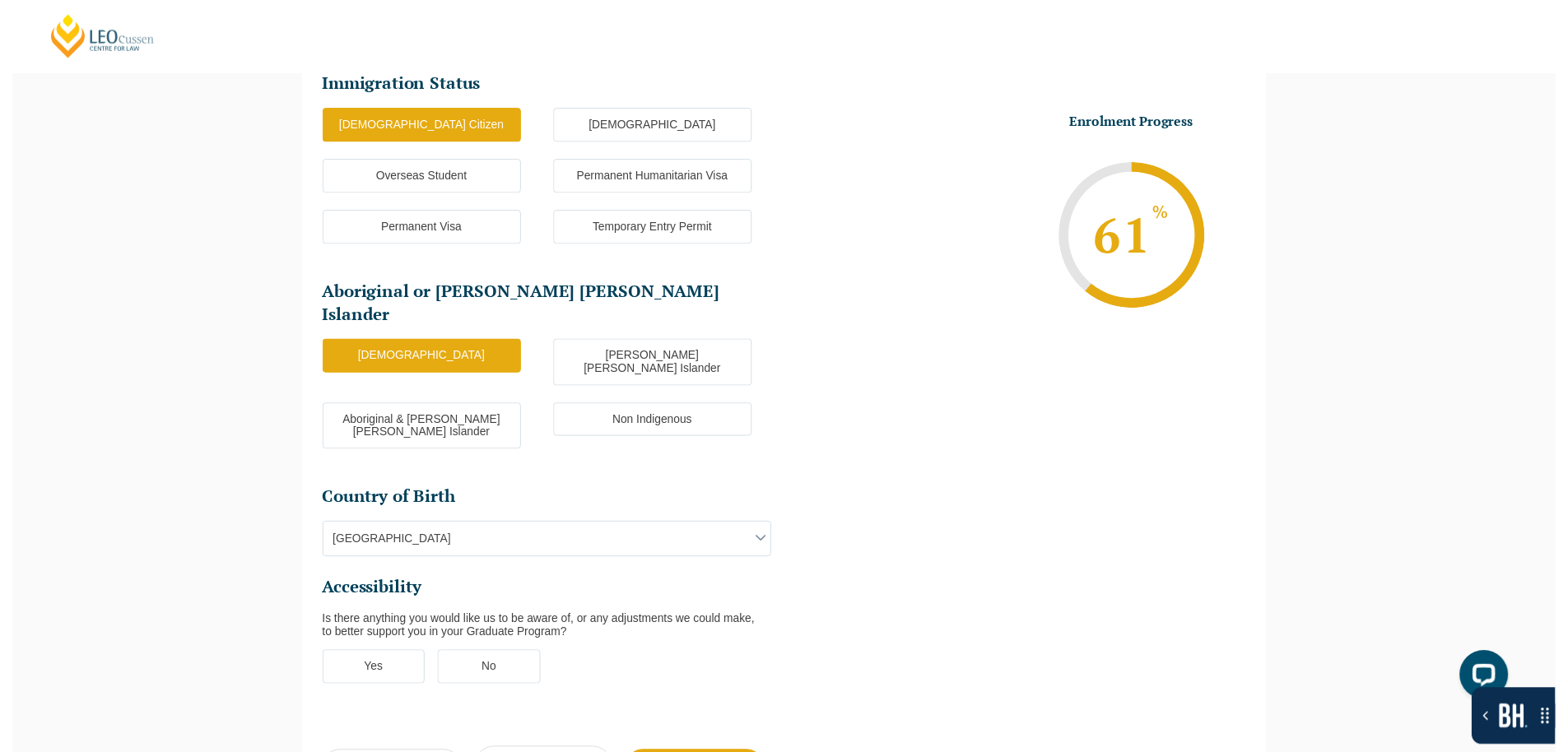
scroll to position [471, 0]
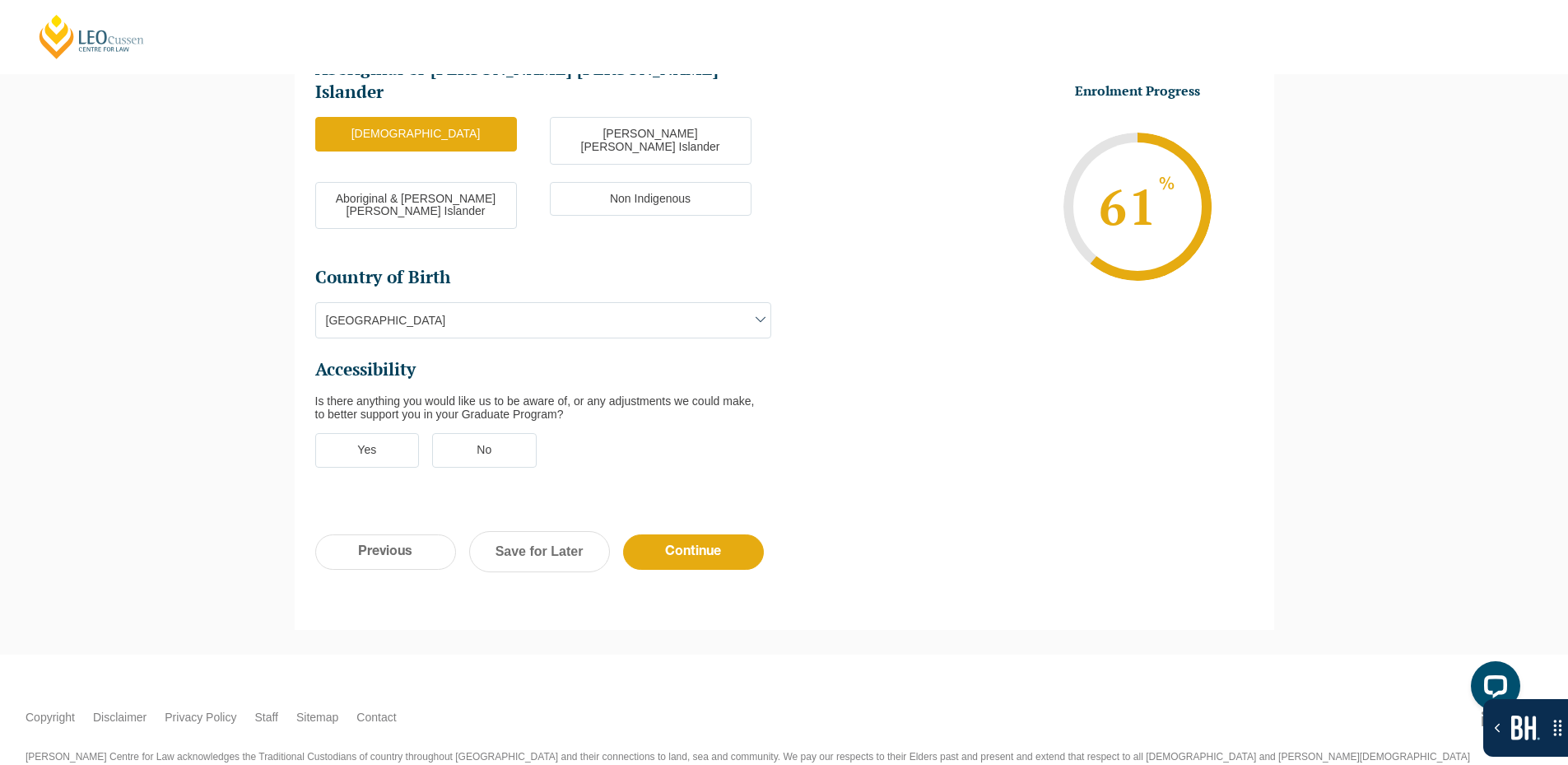
click at [500, 433] on label "No" at bounding box center [484, 450] width 104 height 34
click at [0, 0] on input "No" at bounding box center [0, 0] width 0 height 0
click at [548, 303] on span "[GEOGRAPHIC_DATA]" at bounding box center [543, 320] width 455 height 34
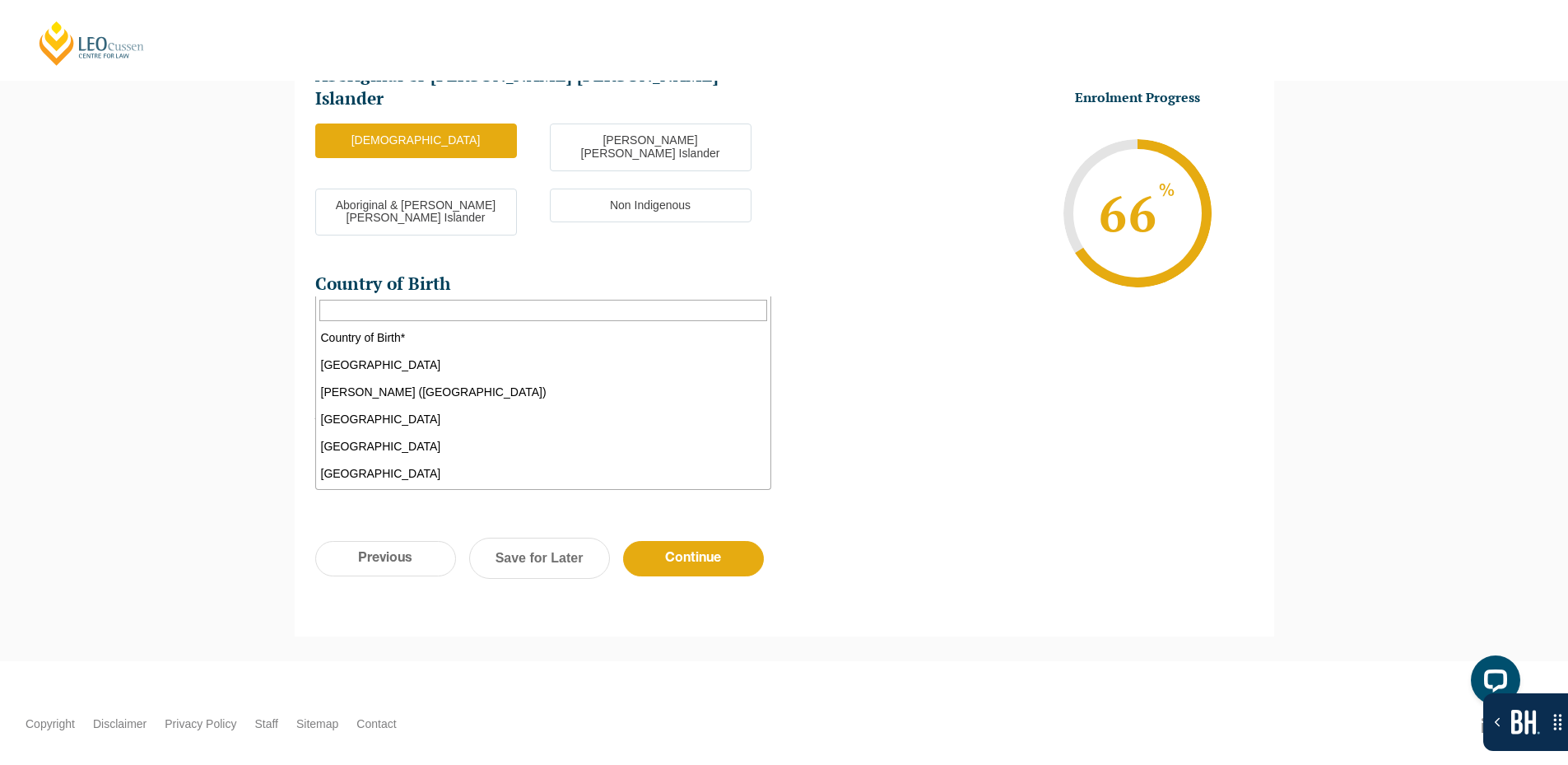
scroll to position [2773, 0]
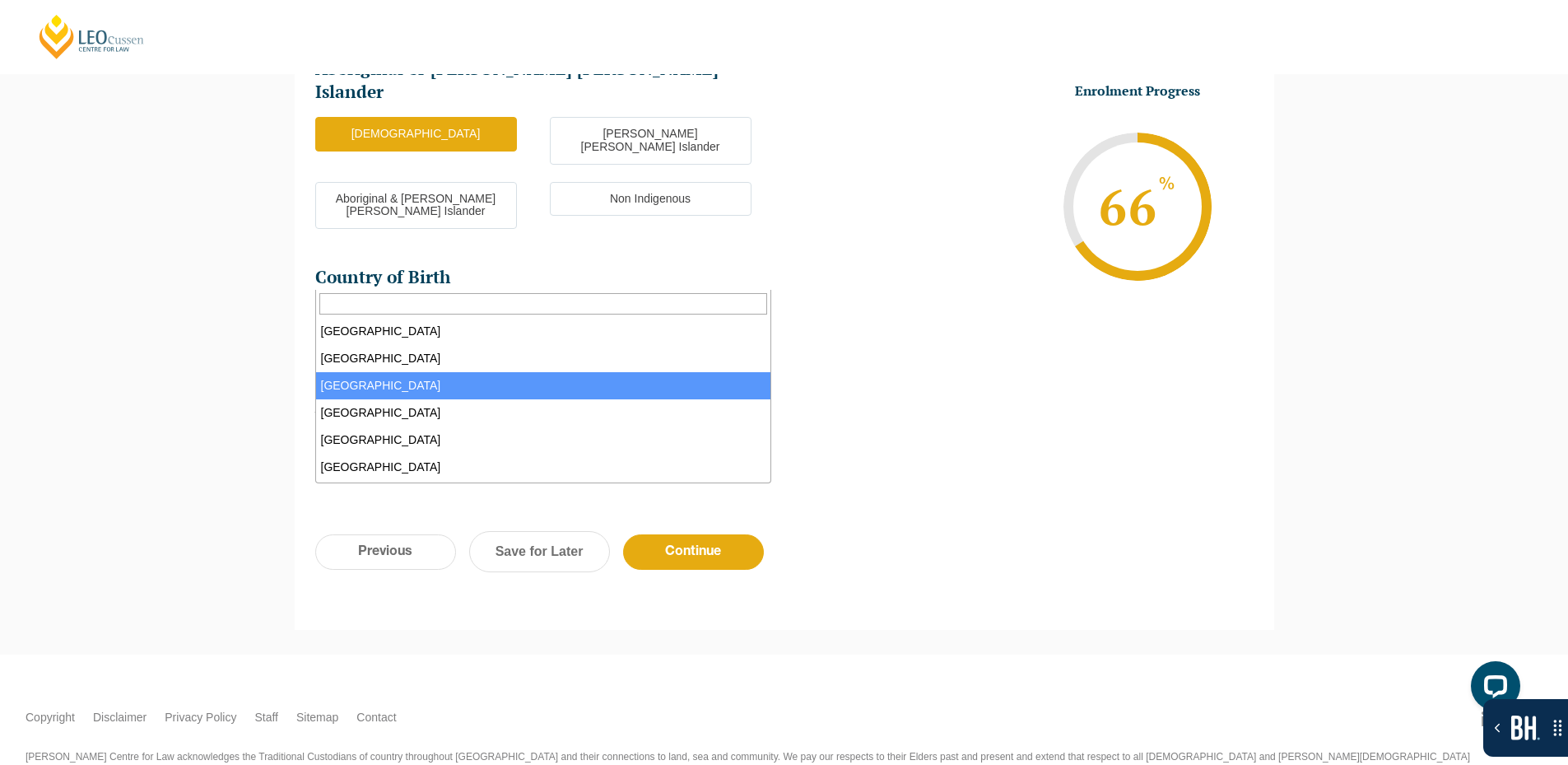
click at [546, 303] on span "[GEOGRAPHIC_DATA]" at bounding box center [543, 320] width 455 height 34
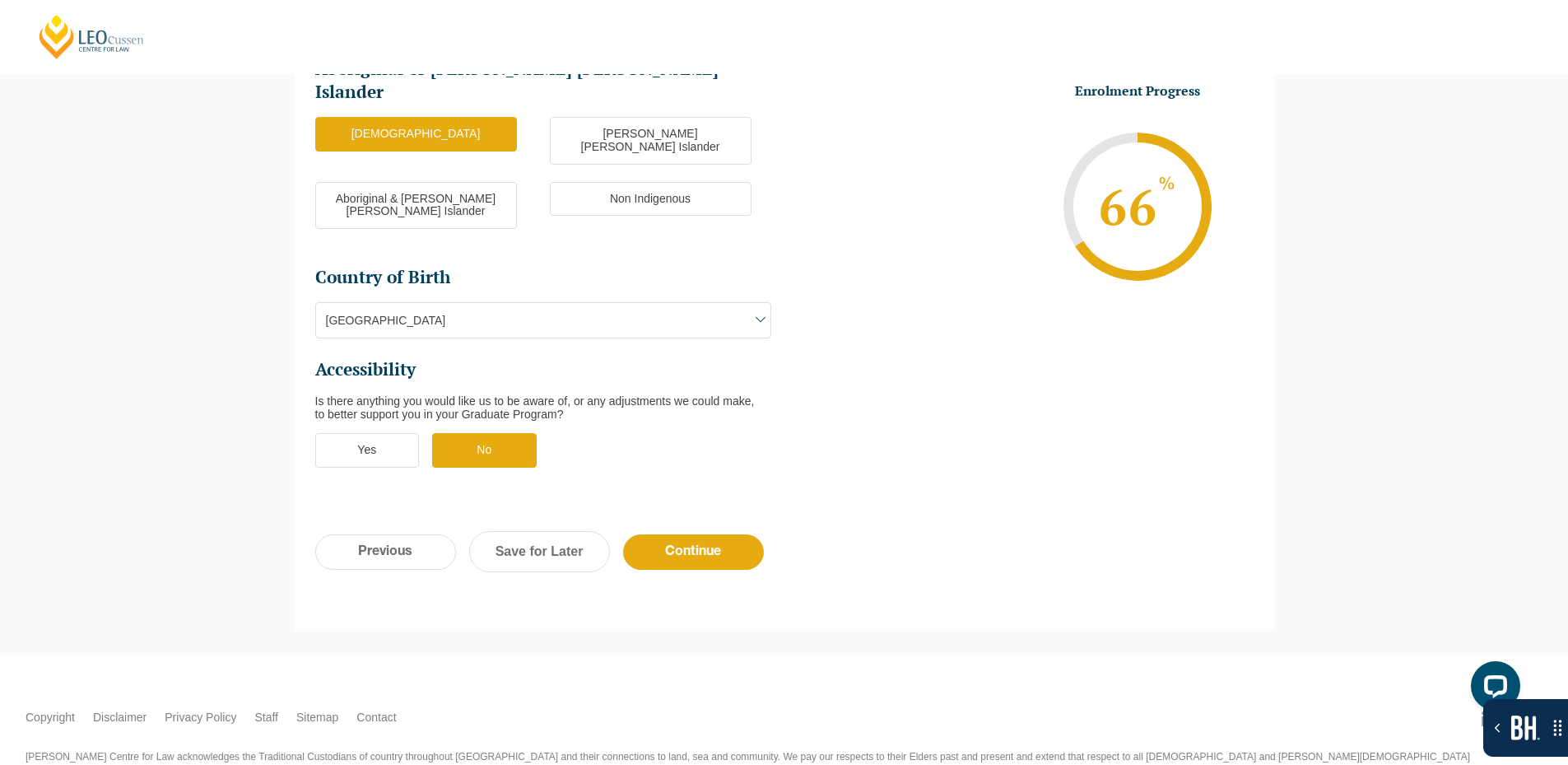
click at [348, 433] on label "Yes" at bounding box center [367, 450] width 104 height 34
click at [0, 0] on input "Yes" at bounding box center [0, 0] width 0 height 0
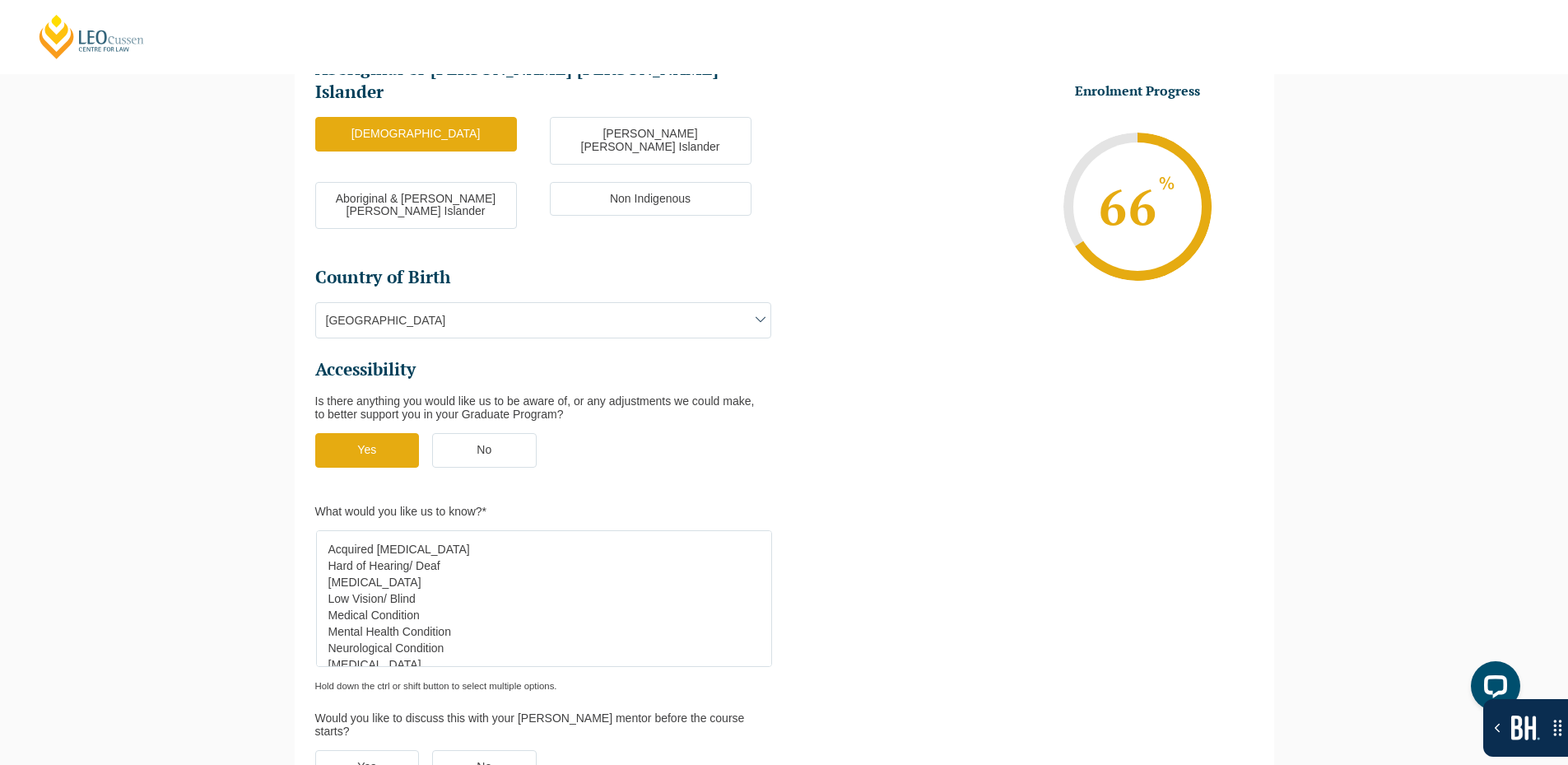
click at [457, 433] on label "No" at bounding box center [484, 450] width 104 height 34
click at [0, 0] on input "No" at bounding box center [0, 0] width 0 height 0
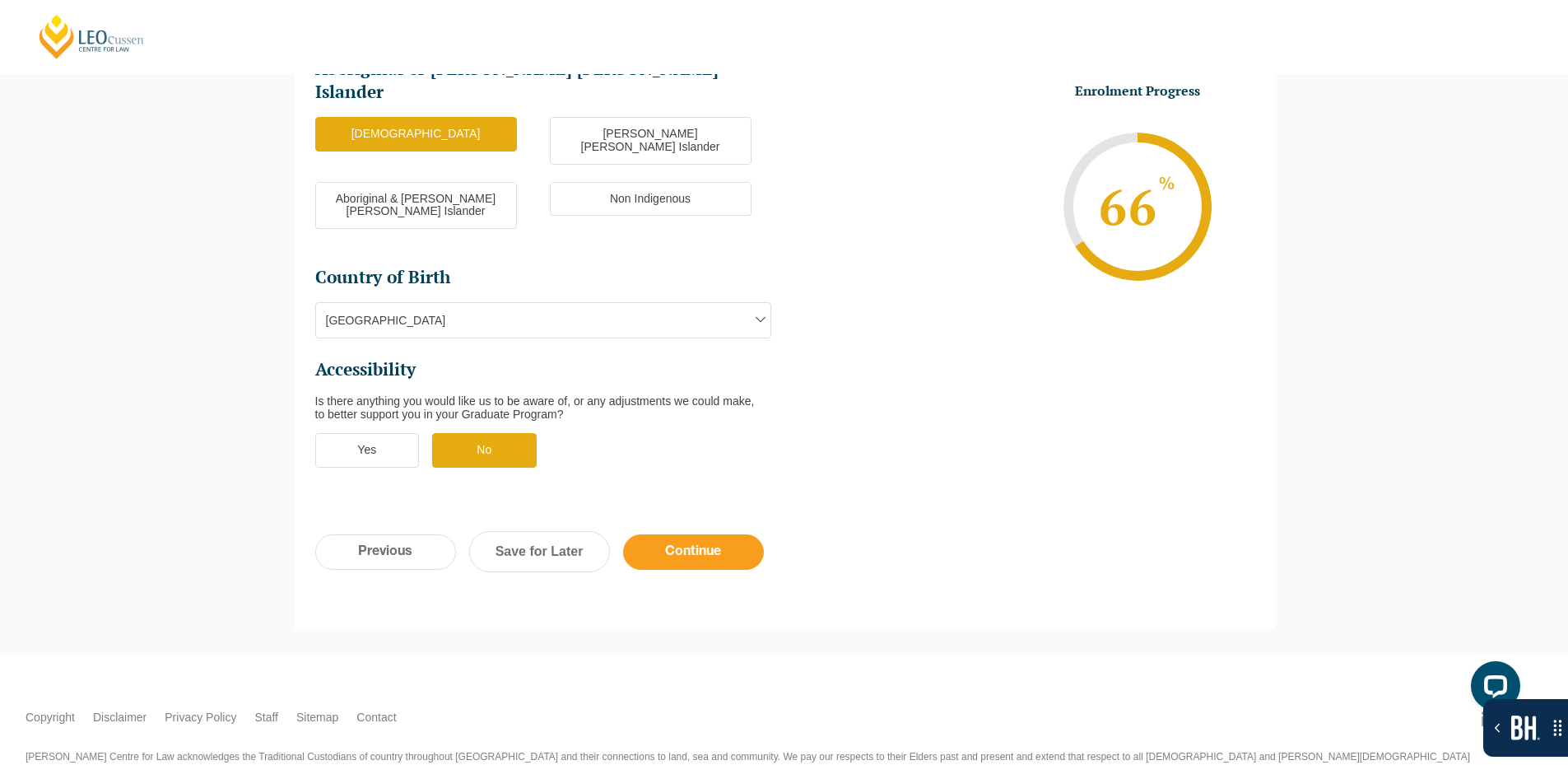
click at [682, 535] on input "Continue" at bounding box center [694, 552] width 140 height 35
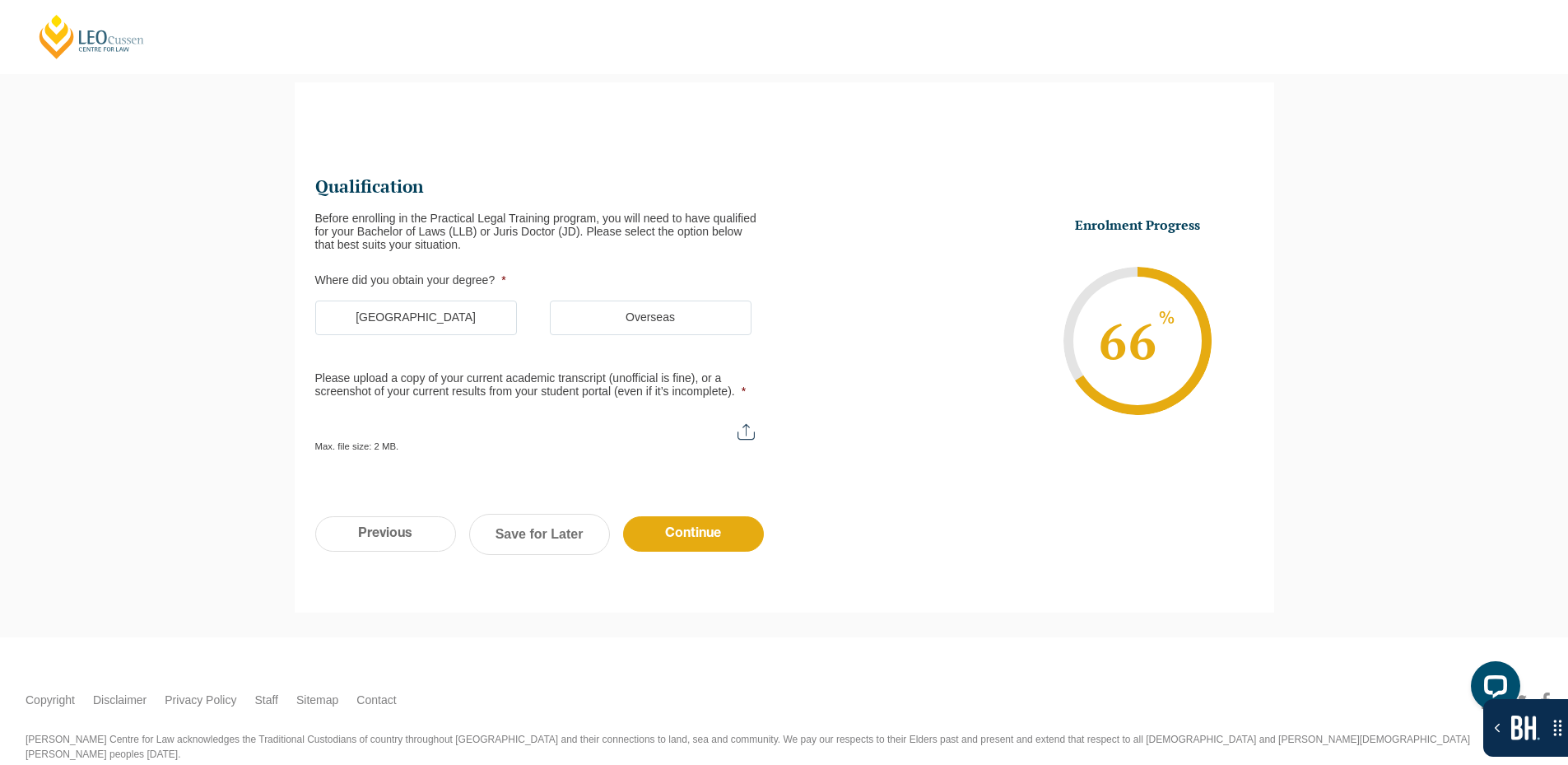
scroll to position [0, 0]
click at [447, 319] on label "[GEOGRAPHIC_DATA]" at bounding box center [416, 317] width 202 height 34
click at [0, 0] on input "[GEOGRAPHIC_DATA]" at bounding box center [0, 0] width 0 height 0
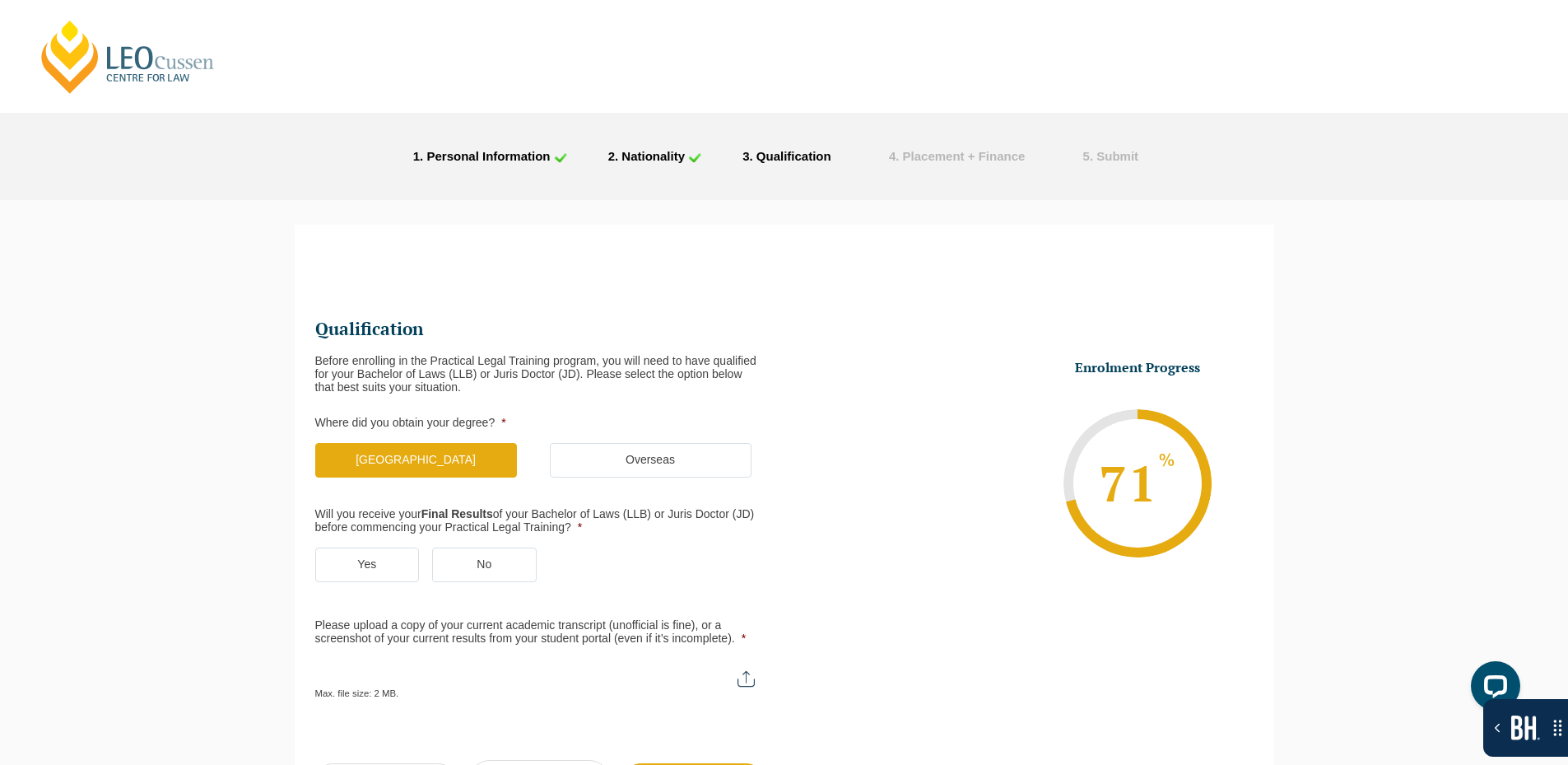
click at [2, 416] on div "Please note that your information is saved on our server as you enter it. Congr…" at bounding box center [784, 542] width 1568 height 683
